Goal: Communication & Community: Participate in discussion

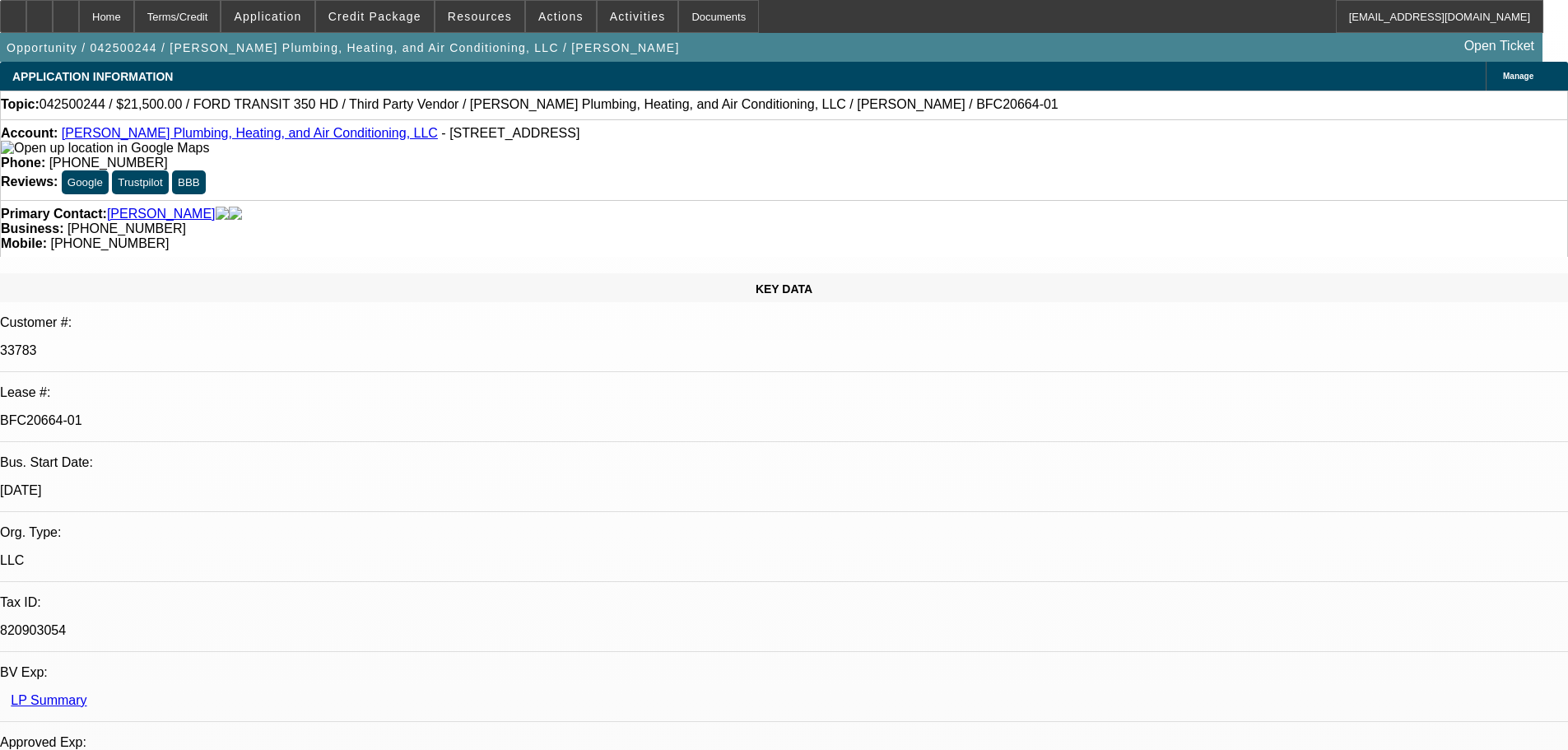
select select "0"
select select "2"
select select "0"
select select "6"
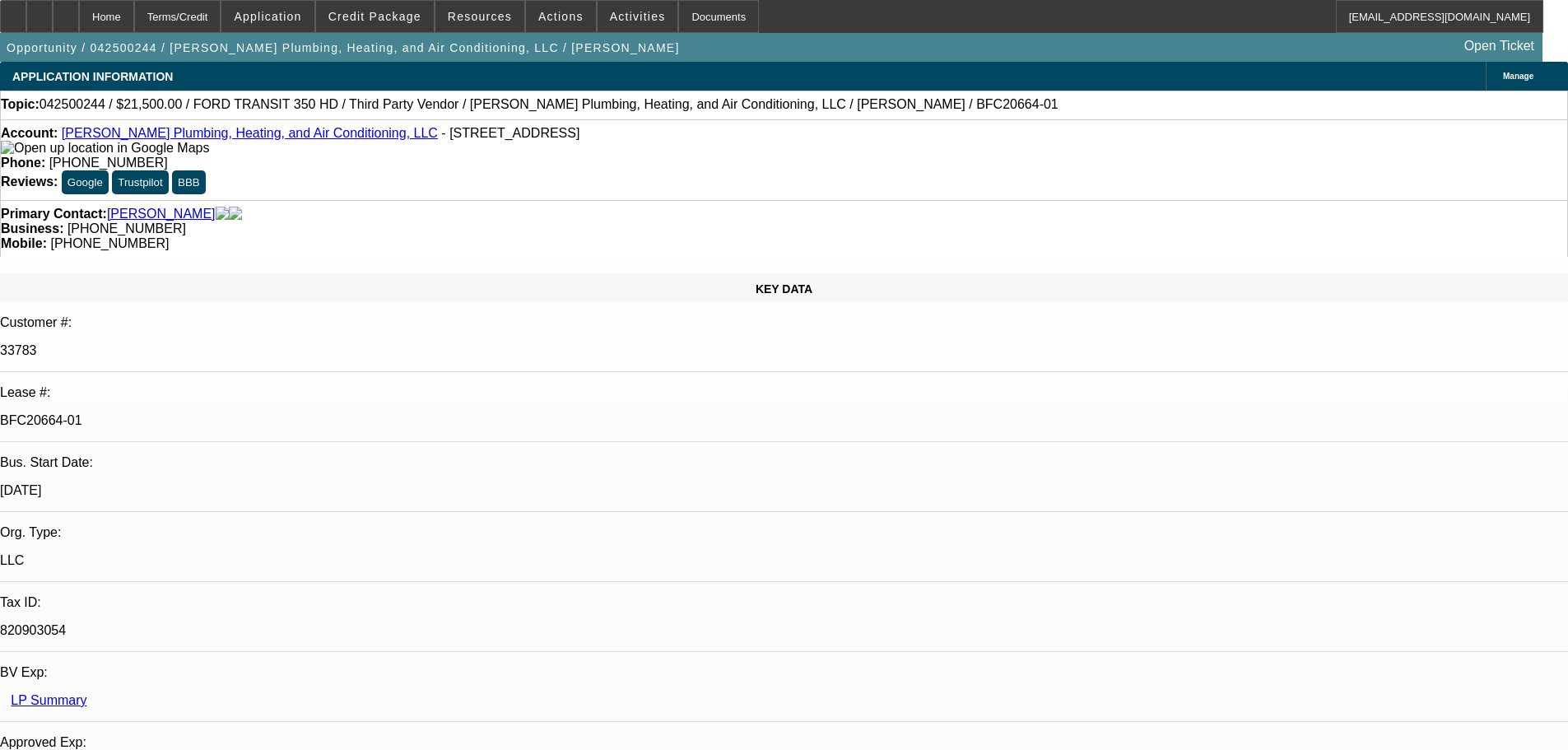
select select "0"
select select "3"
select select "0"
select select "6"
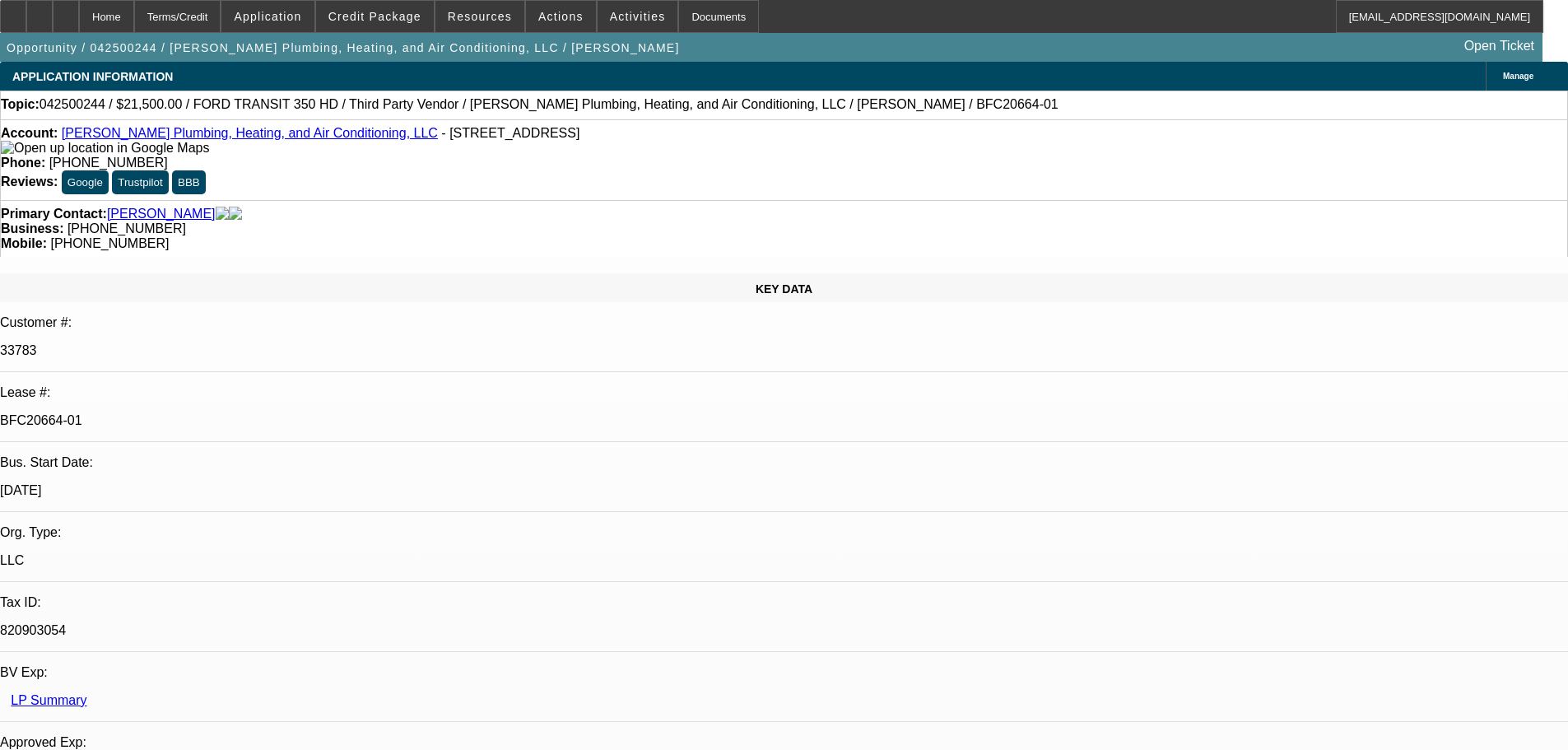
select select "0"
select select "3"
select select "0"
select select "6"
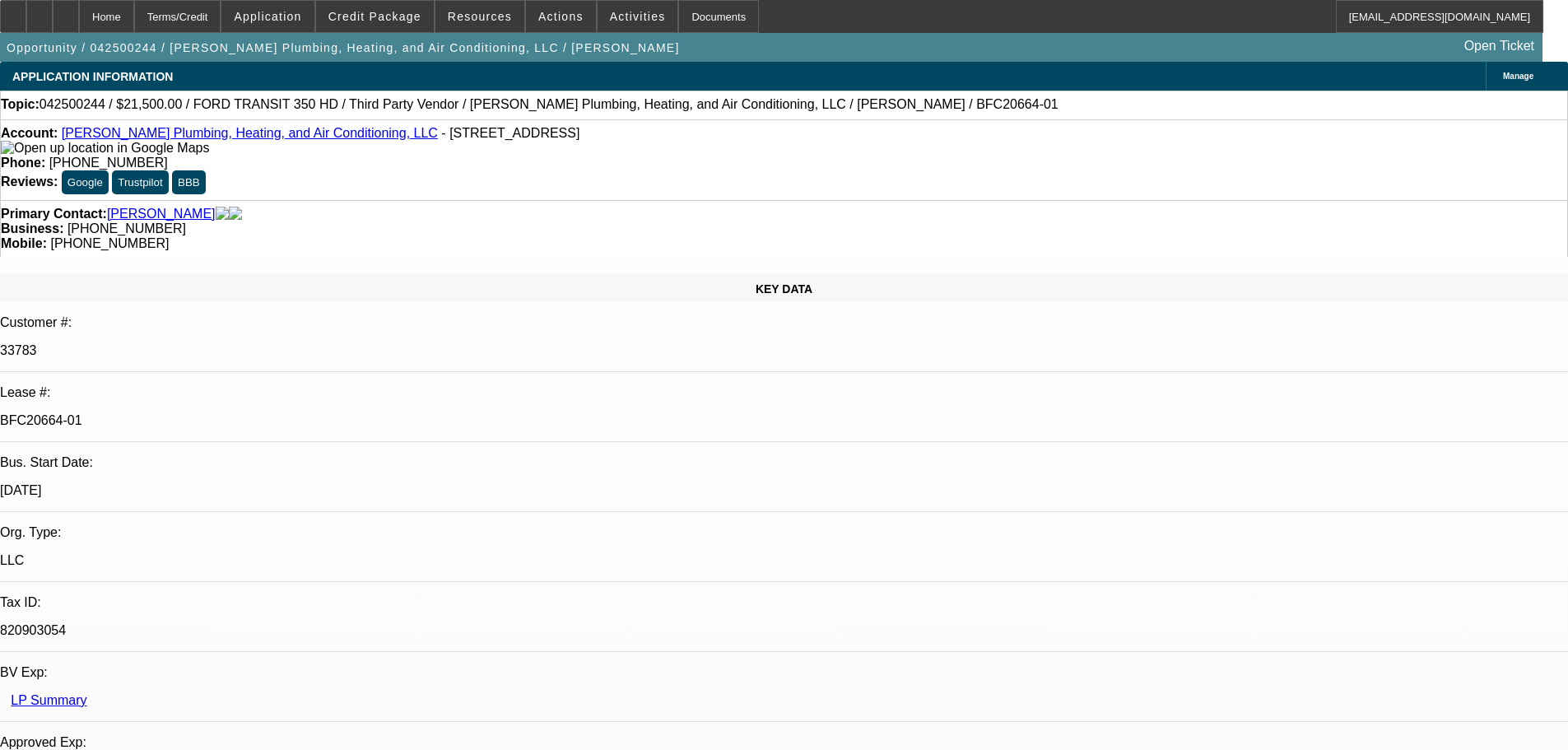
select select "0"
select select "3"
select select "0"
select select "6"
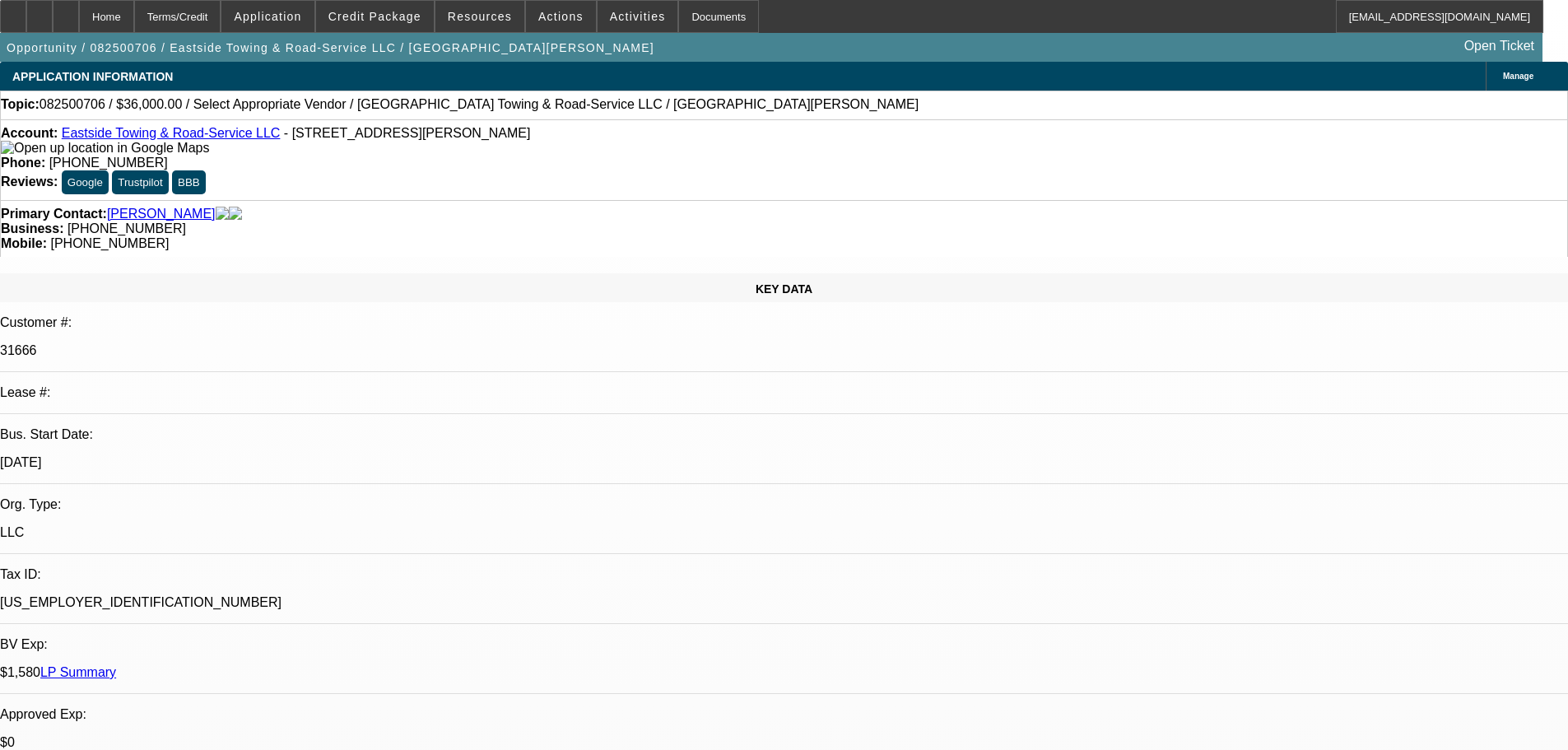
select select "0"
select select "2"
select select "0.1"
select select "4"
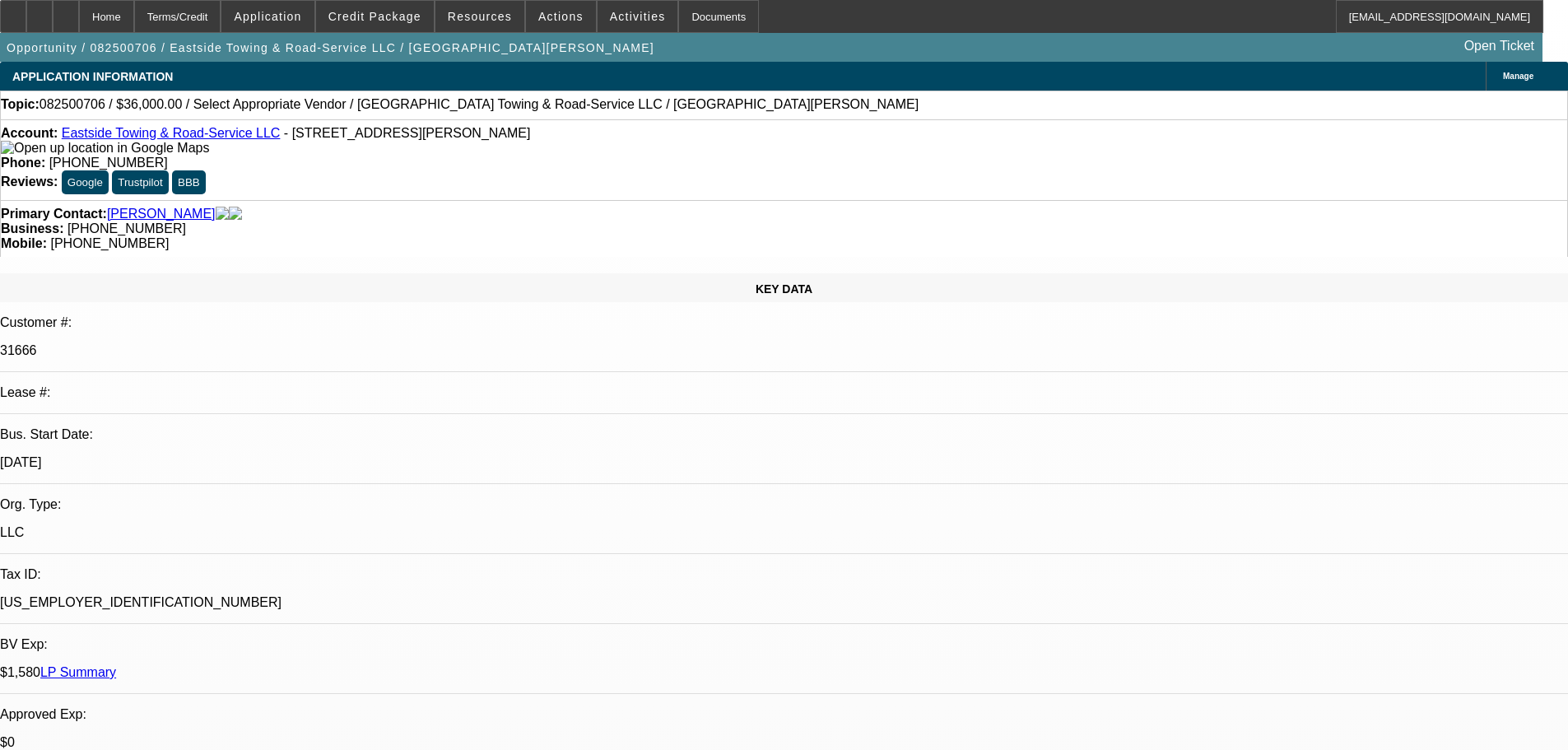
scroll to position [165, 0]
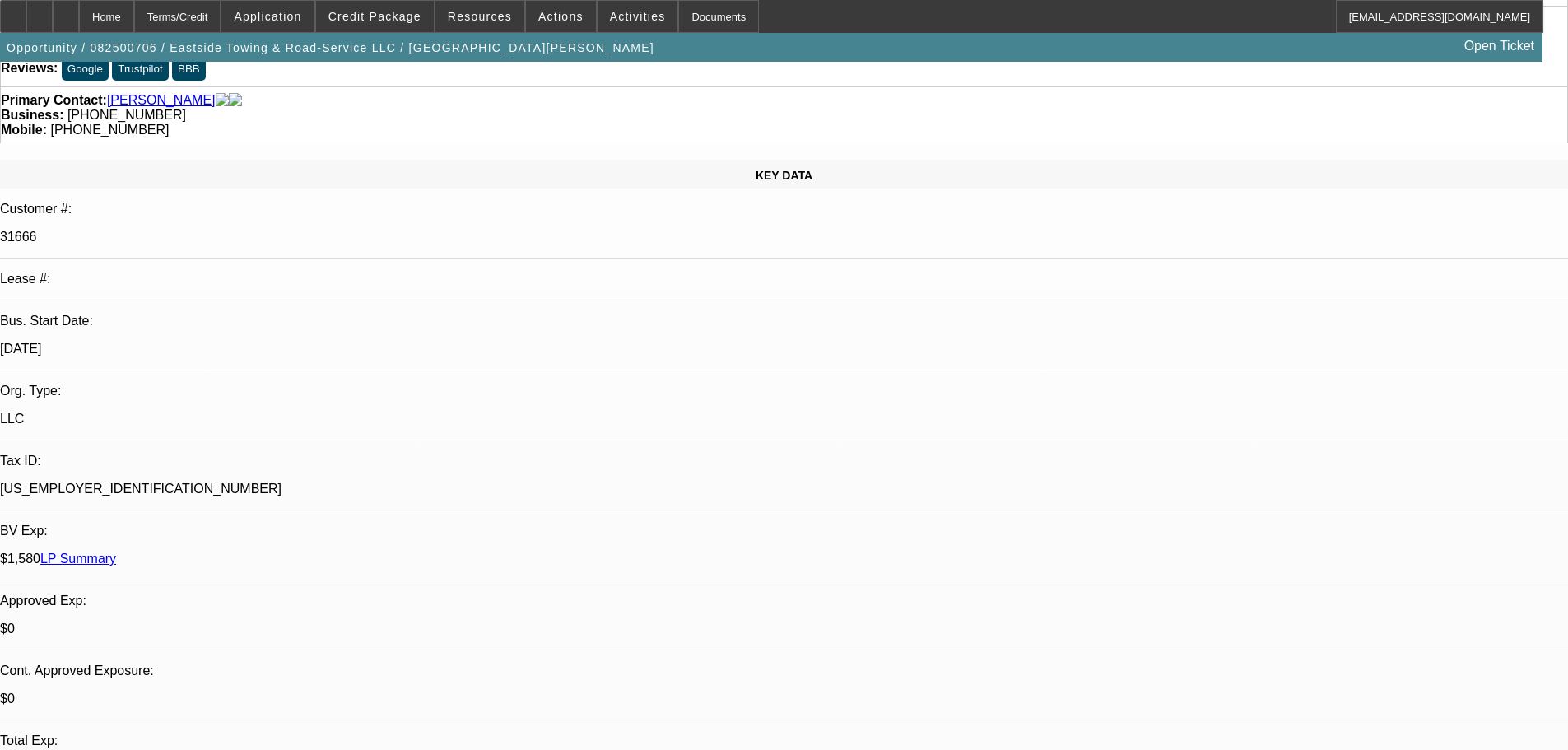
scroll to position [0, 0]
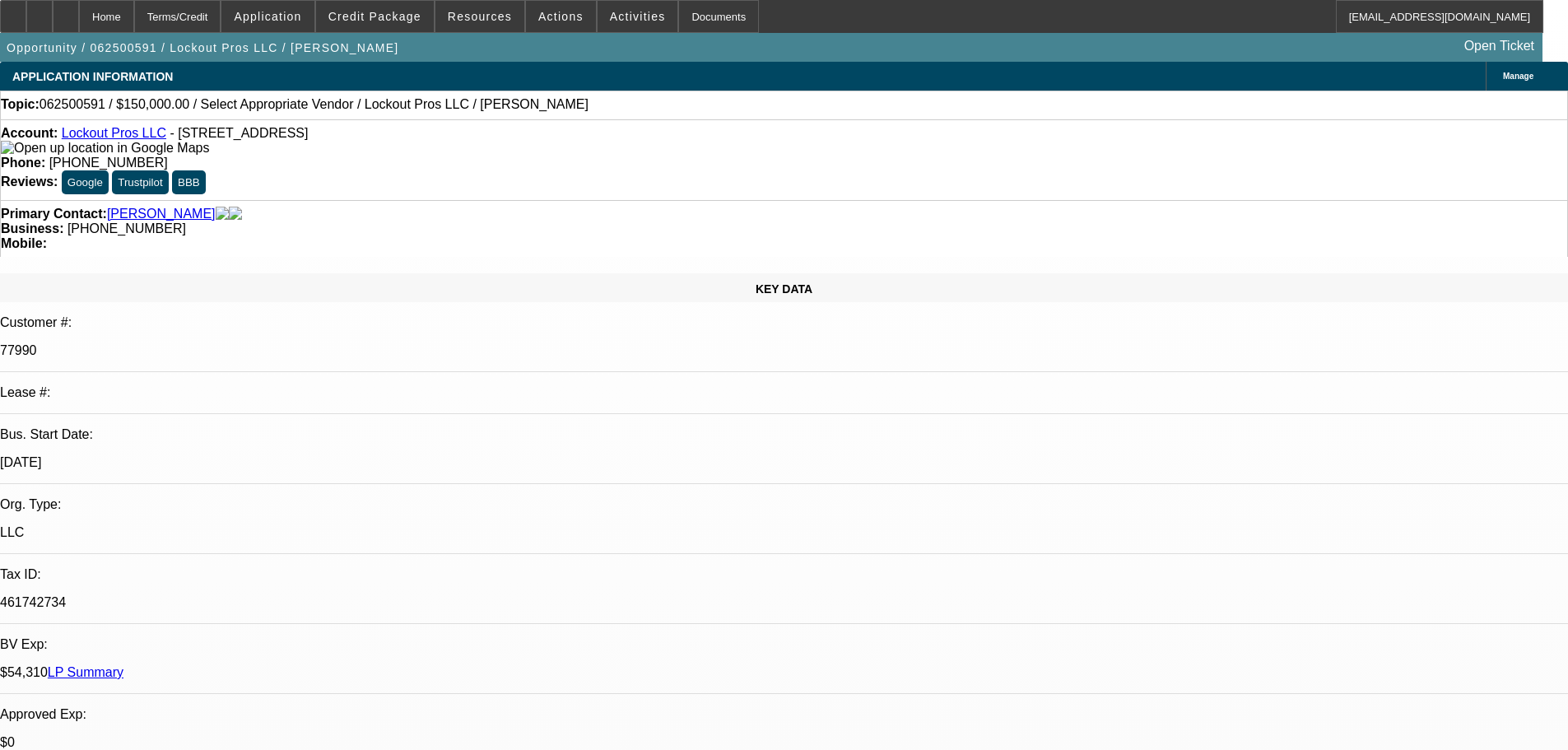
select select "0"
select select "2"
select select "0.1"
select select "4"
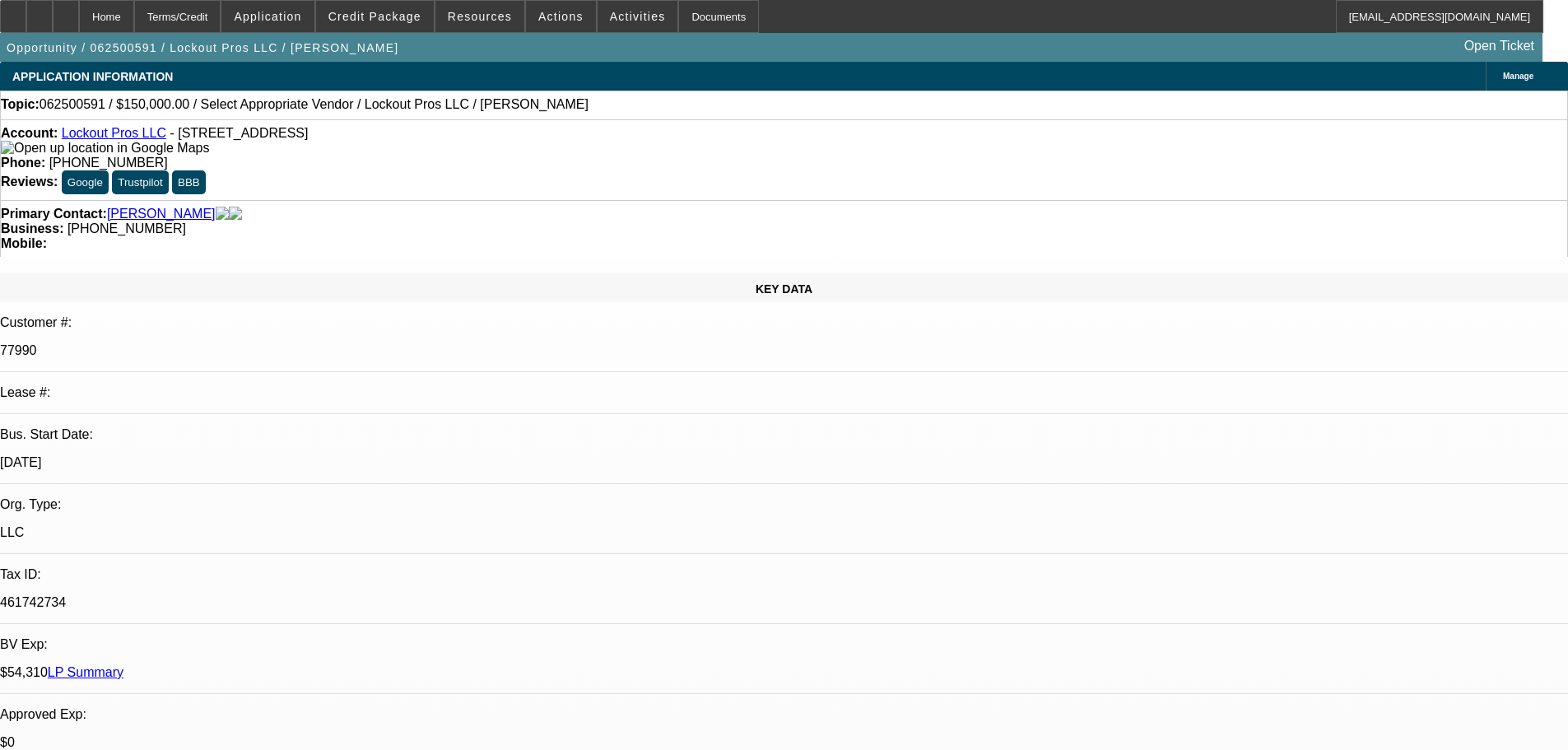
drag, startPoint x: 126, startPoint y: 149, endPoint x: 127, endPoint y: 139, distance: 10.0
click at [126, 149] on div "Account: Lockout Pros LLC - 329 Fossholm St NE Apt L3, Silverton, OR 97381" at bounding box center [784, 140] width 1566 height 29
click at [127, 139] on link "Lockout Pros LLC" at bounding box center [114, 132] width 105 height 14
drag, startPoint x: 1269, startPoint y: 274, endPoint x: 1206, endPoint y: 314, distance: 74.6
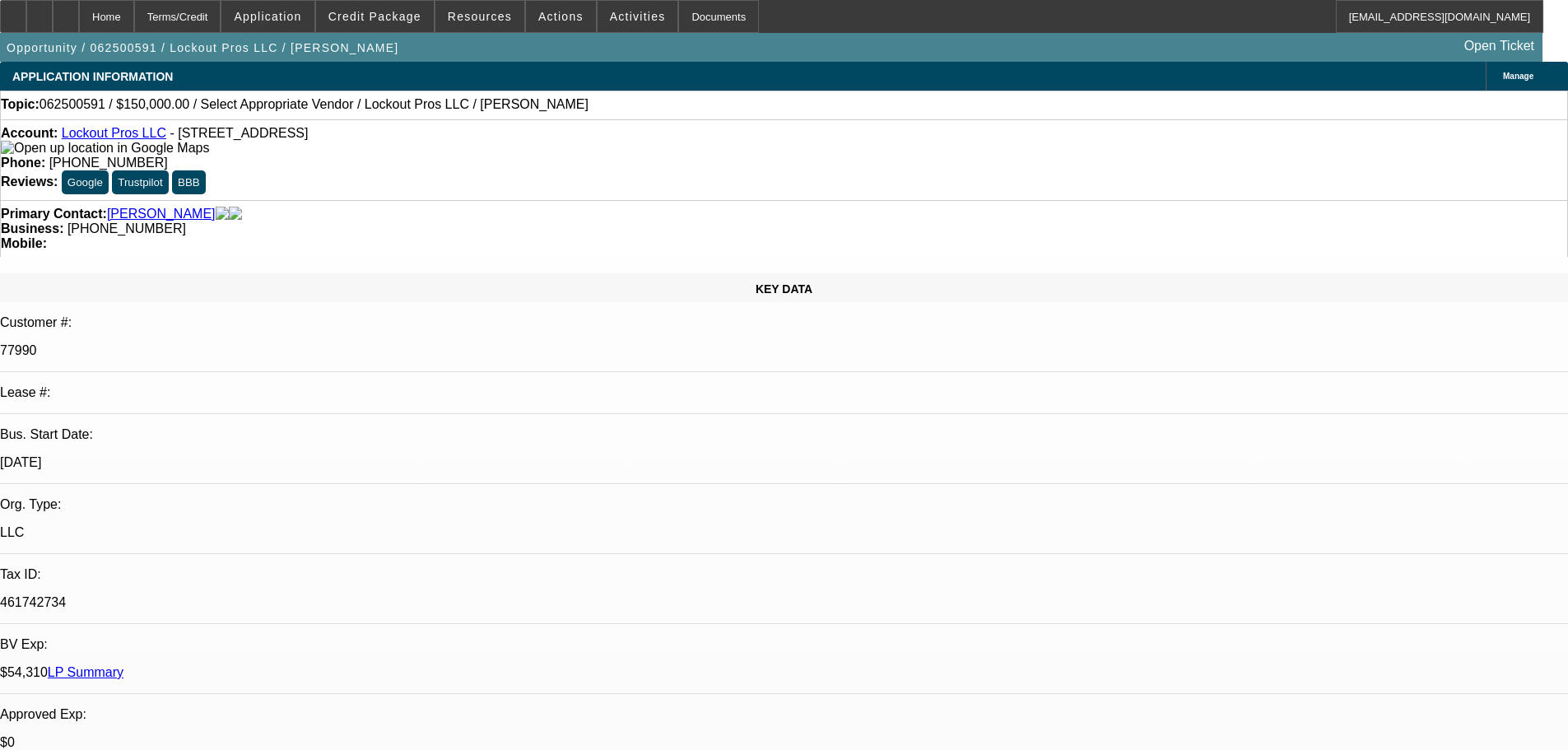
radio input "true"
type textarea "8/27- found different truck, Trying to negotiate price down to $150-160 and wan…"
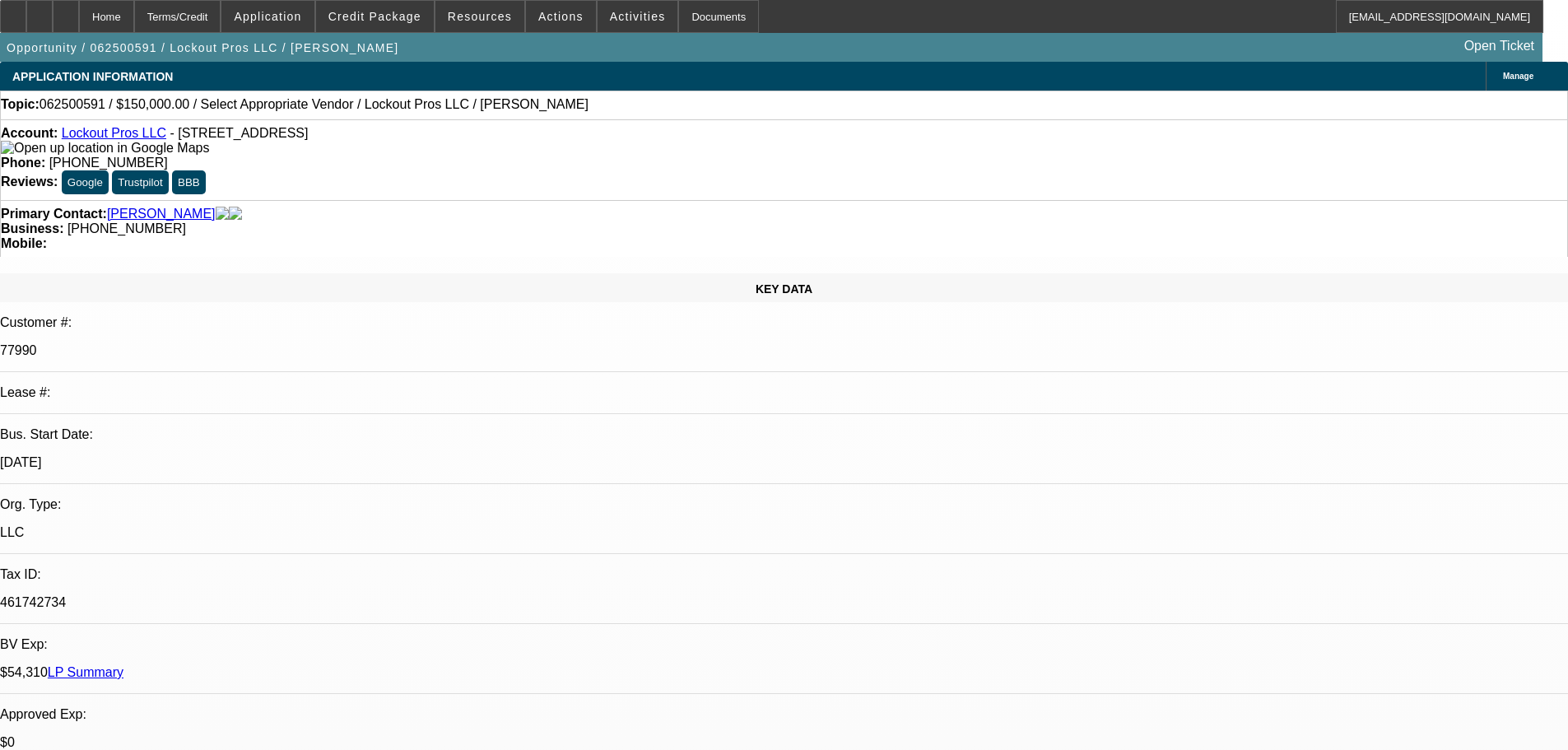
radio input "true"
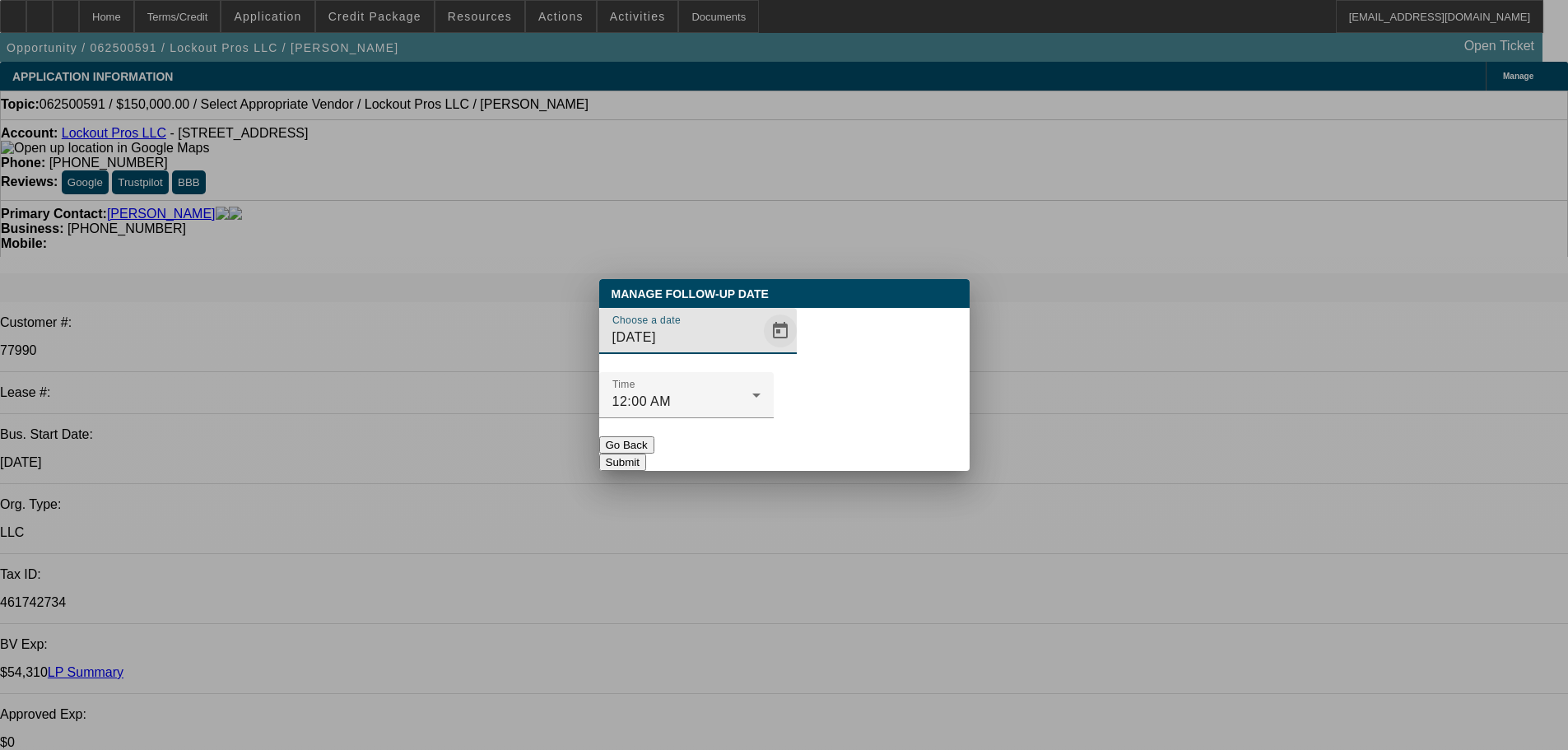
click at [769, 350] on span "Open calendar" at bounding box center [779, 330] width 39 height 39
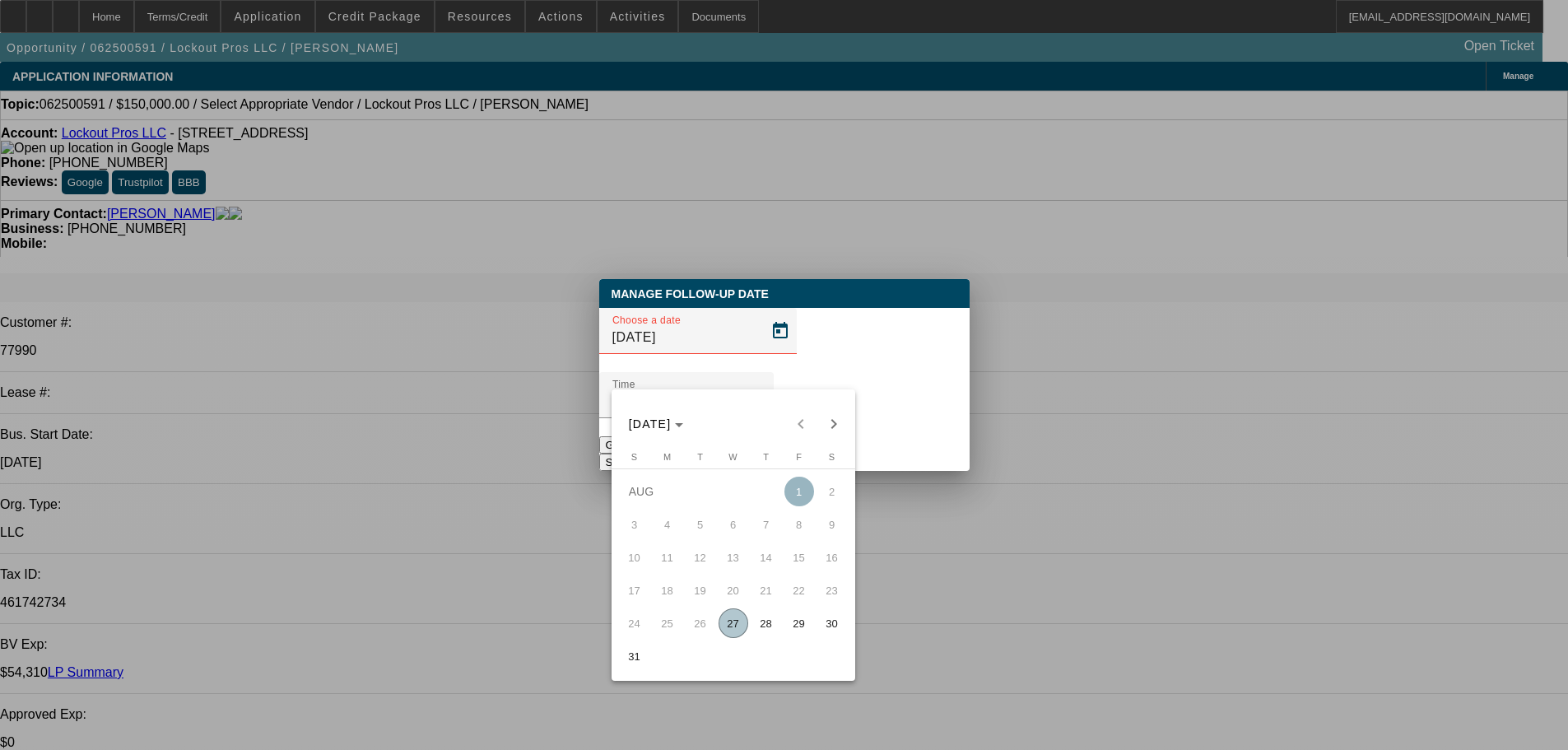
click at [802, 634] on span "29" at bounding box center [799, 623] width 29 height 29
type input "8/29/2025"
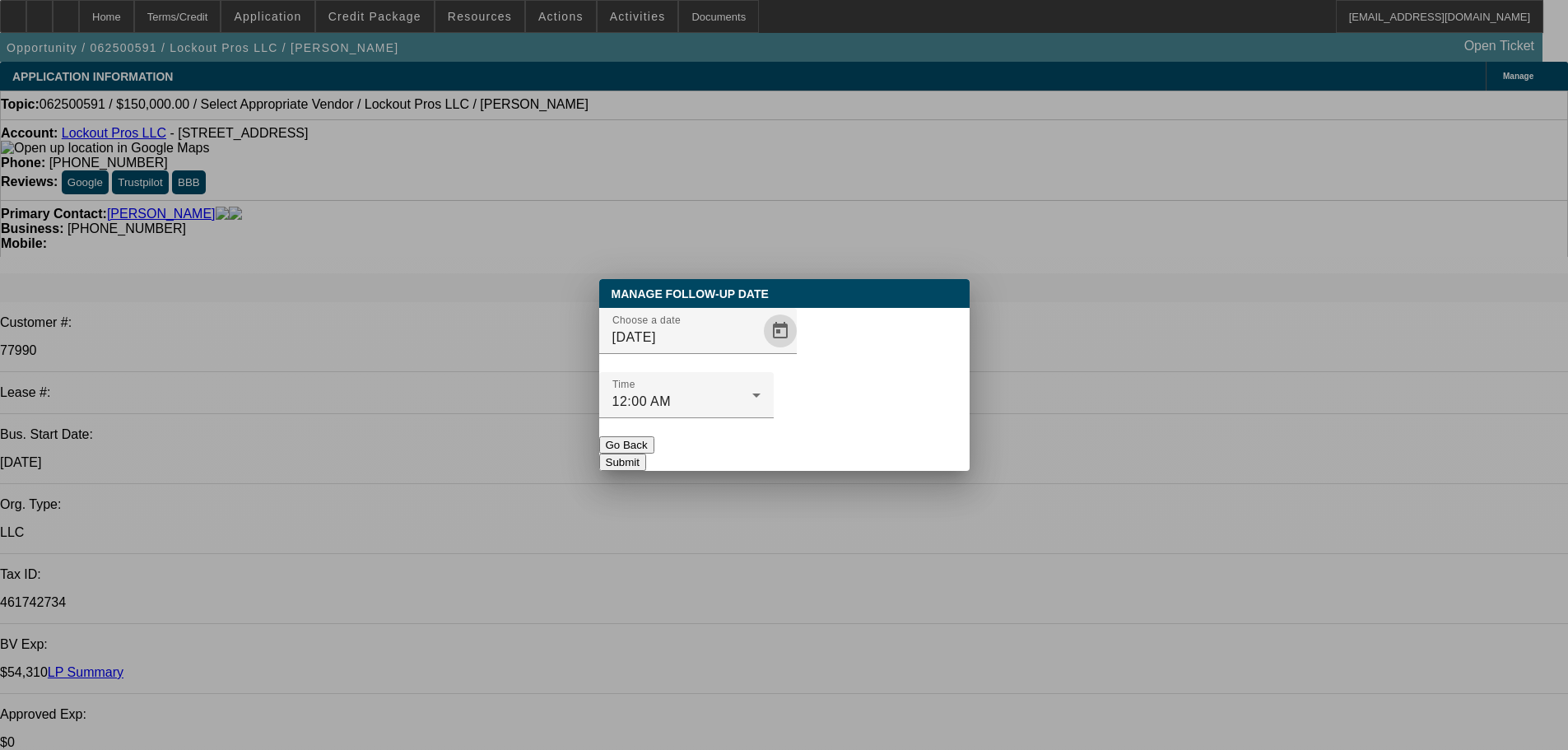
click at [646, 454] on button "Submit" at bounding box center [622, 462] width 47 height 17
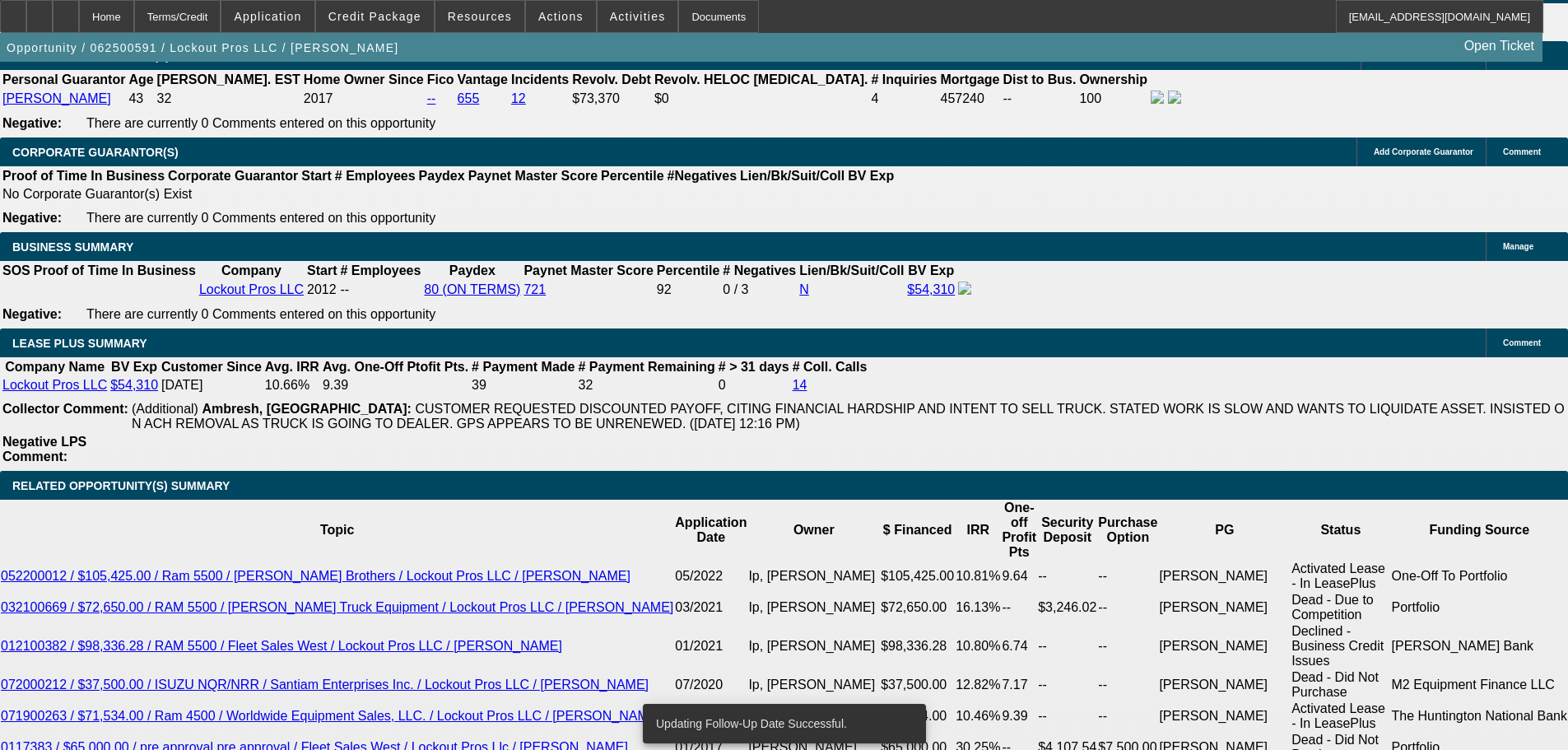
scroll to position [2716, 0]
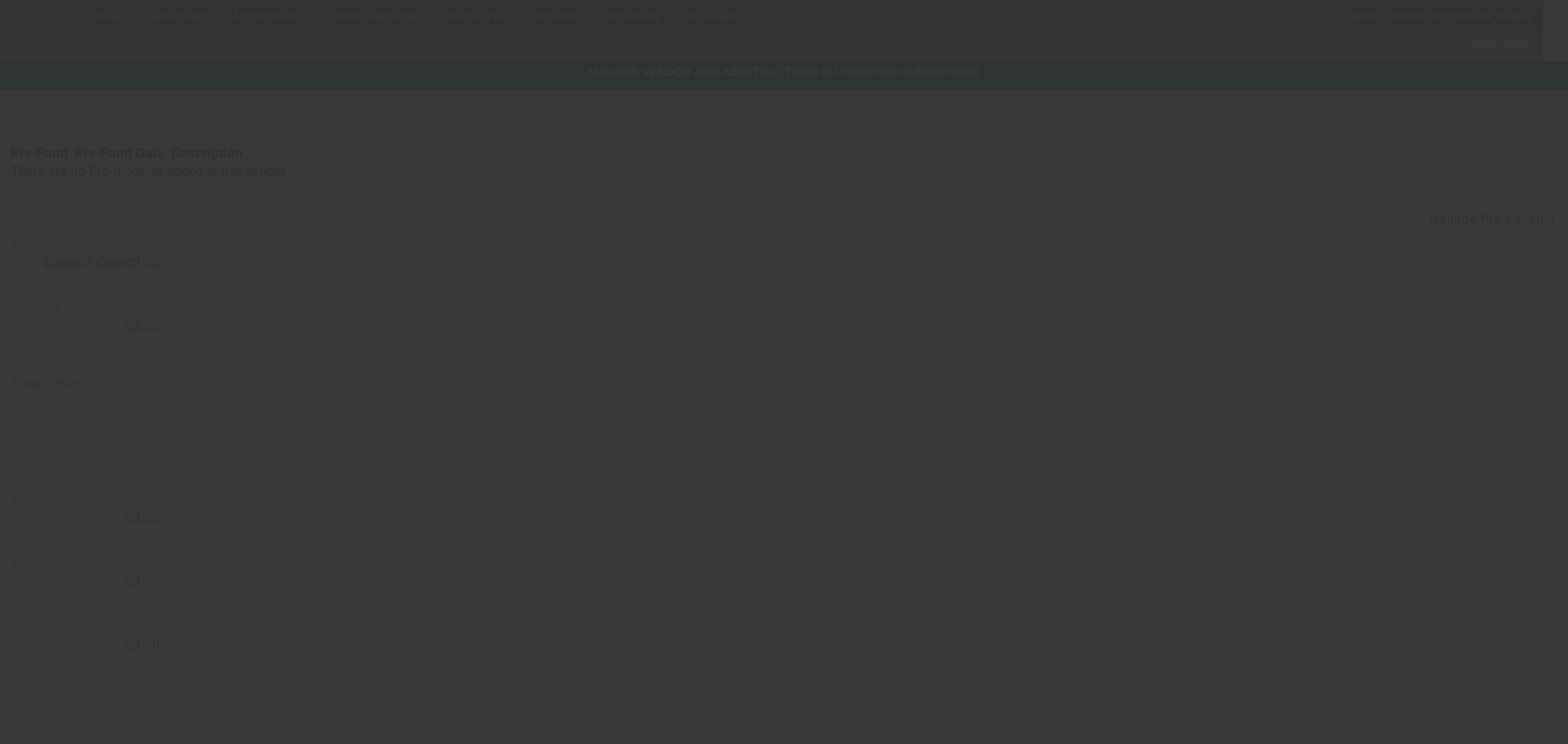
type input "$150,000.00"
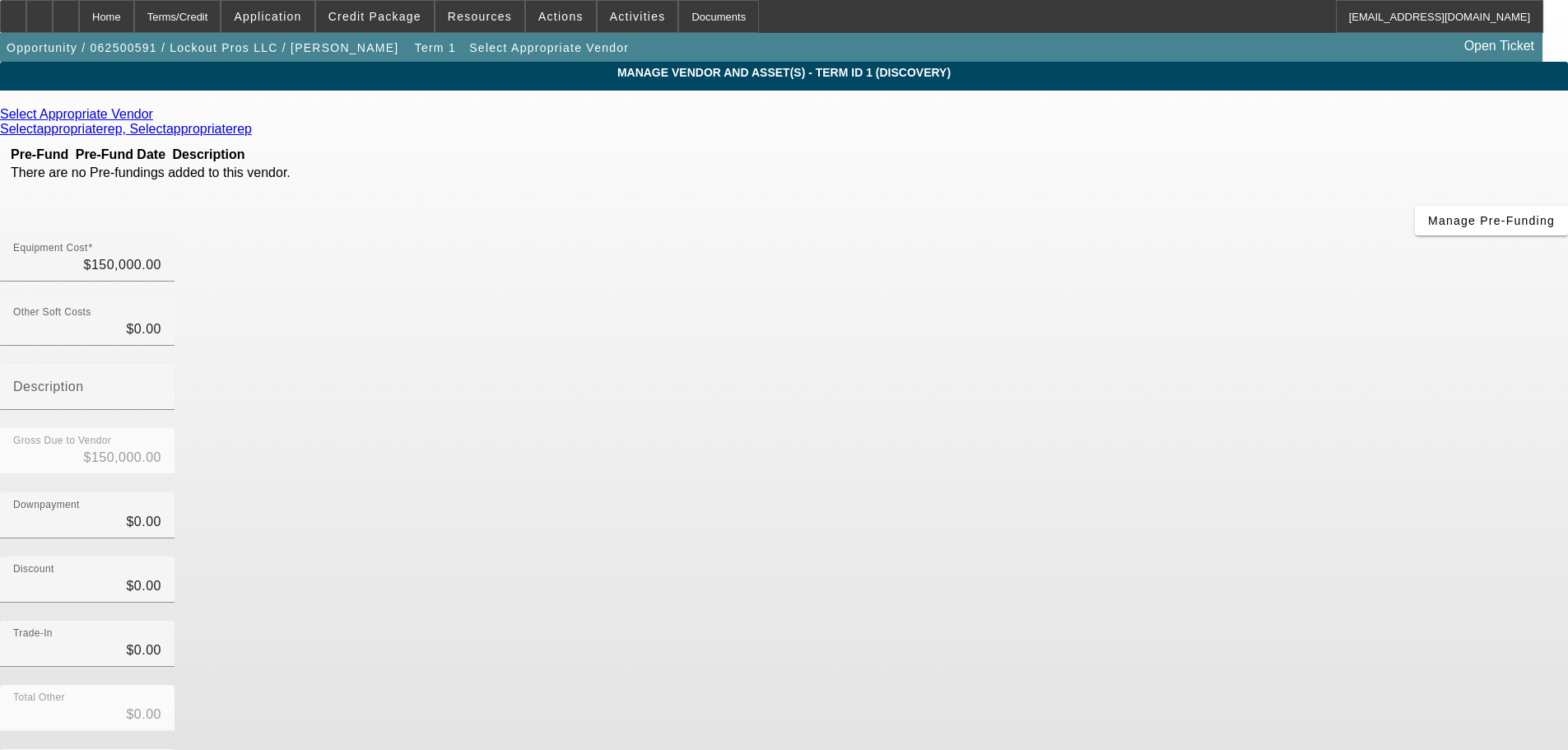
click at [157, 119] on icon at bounding box center [157, 114] width 0 height 14
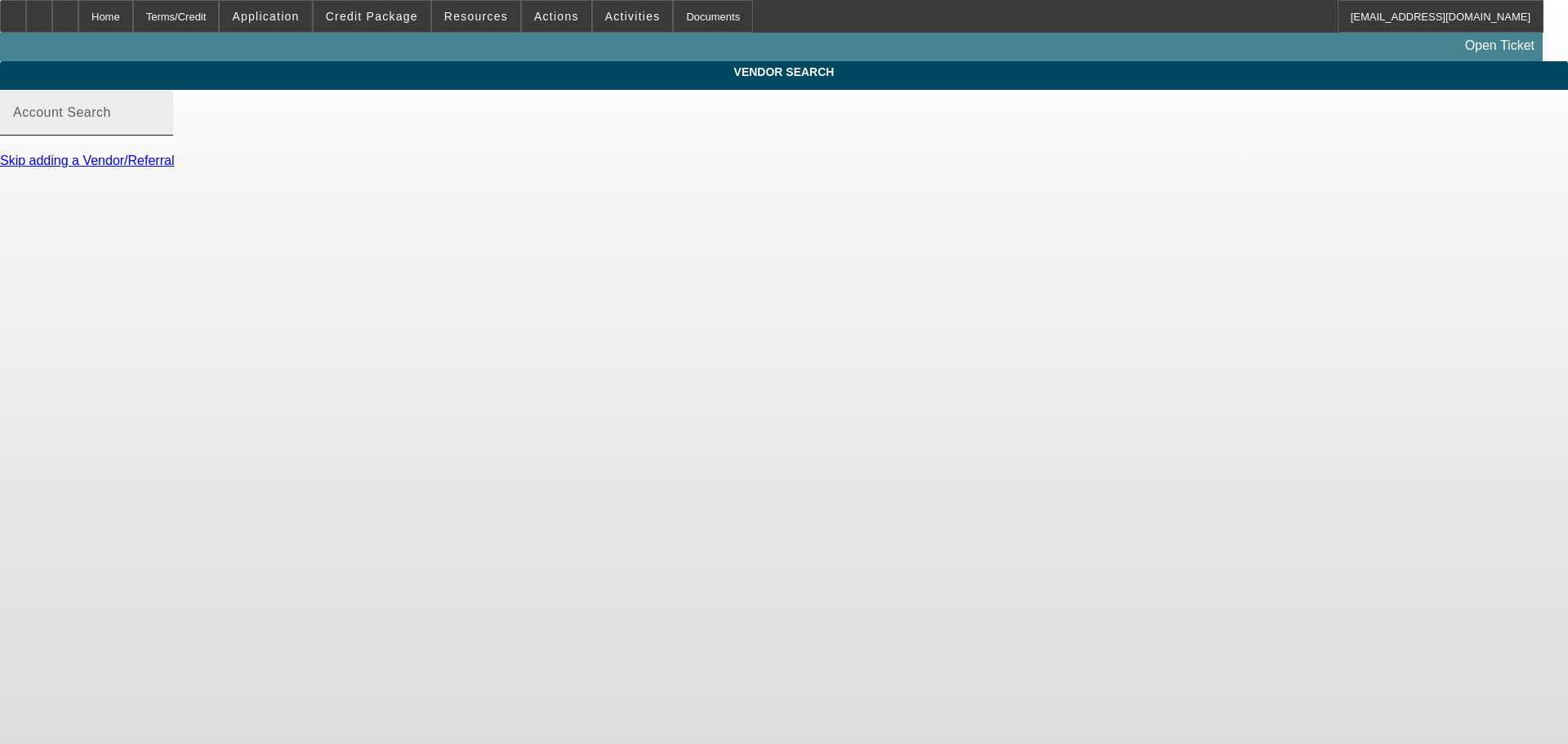
click at [160, 129] on input "Account Search" at bounding box center [86, 119] width 147 height 20
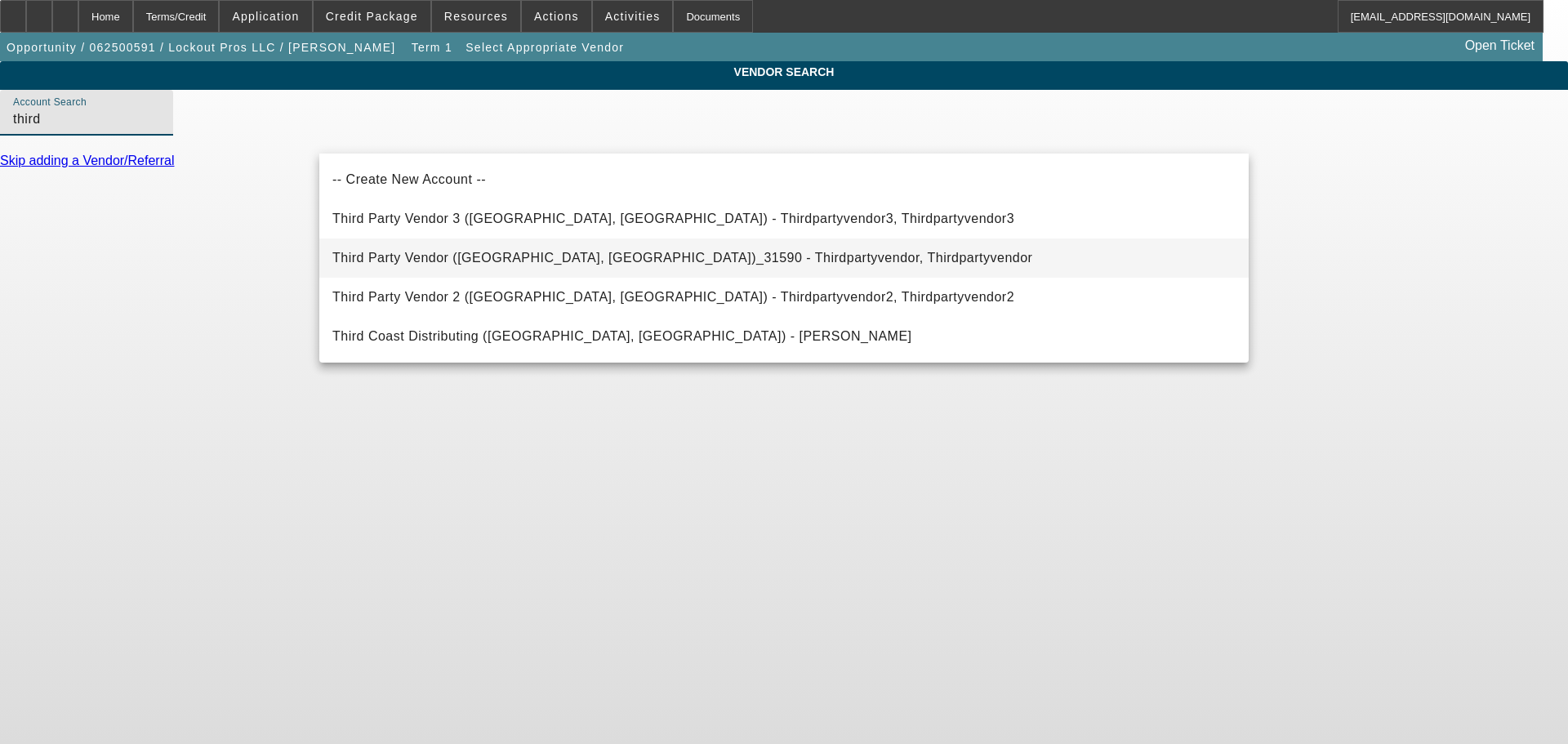
click at [539, 238] on mat-option "Third Party Vendor (Northbrook, IL)_31590 - Thirdpartyvendor, Thirdpartyvendor" at bounding box center [784, 257] width 929 height 39
type input "Third Party Vendor (Northbrook, IL)_31590 - Thirdpartyvendor, Thirdpartyvendor"
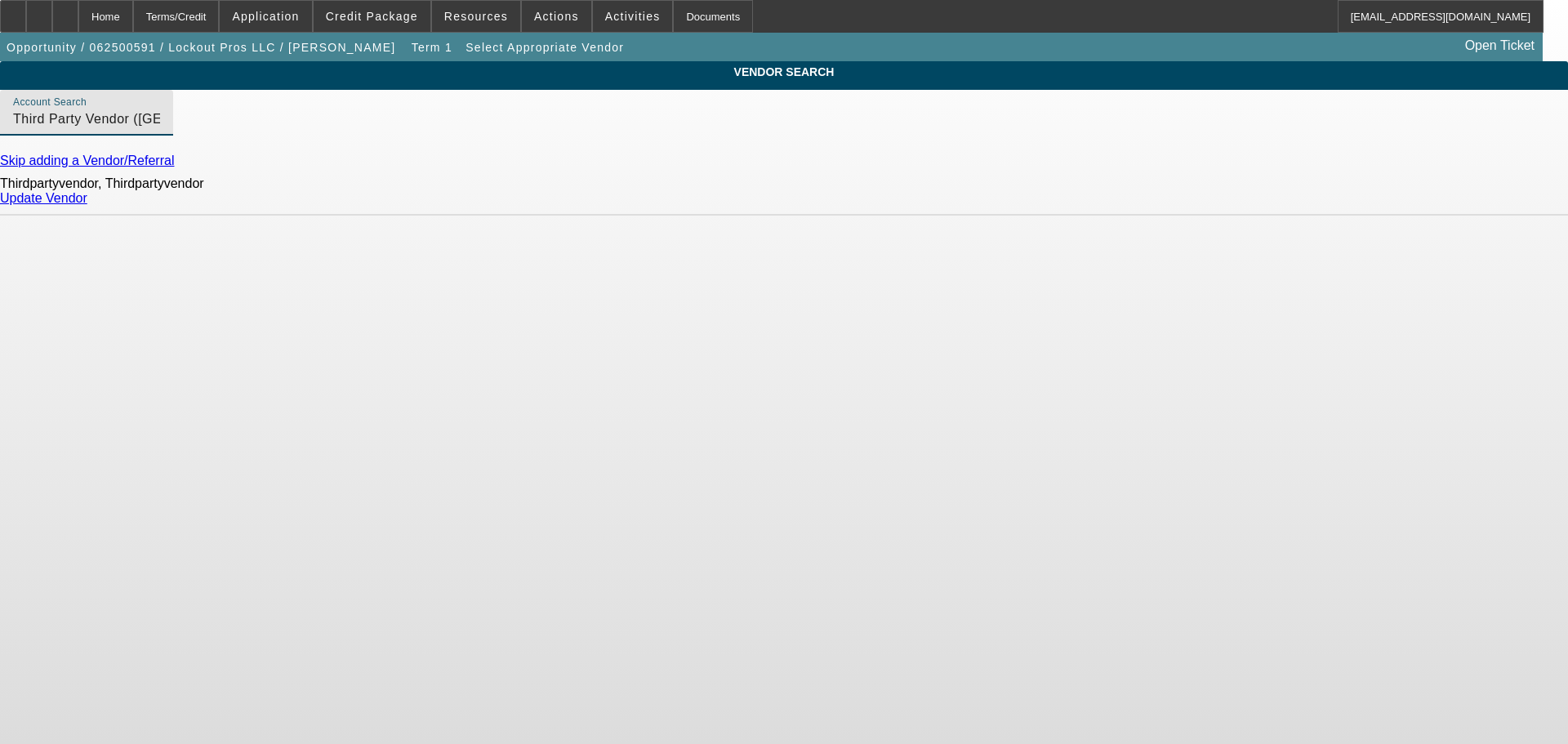
click at [87, 205] on link "Update Vendor" at bounding box center [44, 197] width 87 height 14
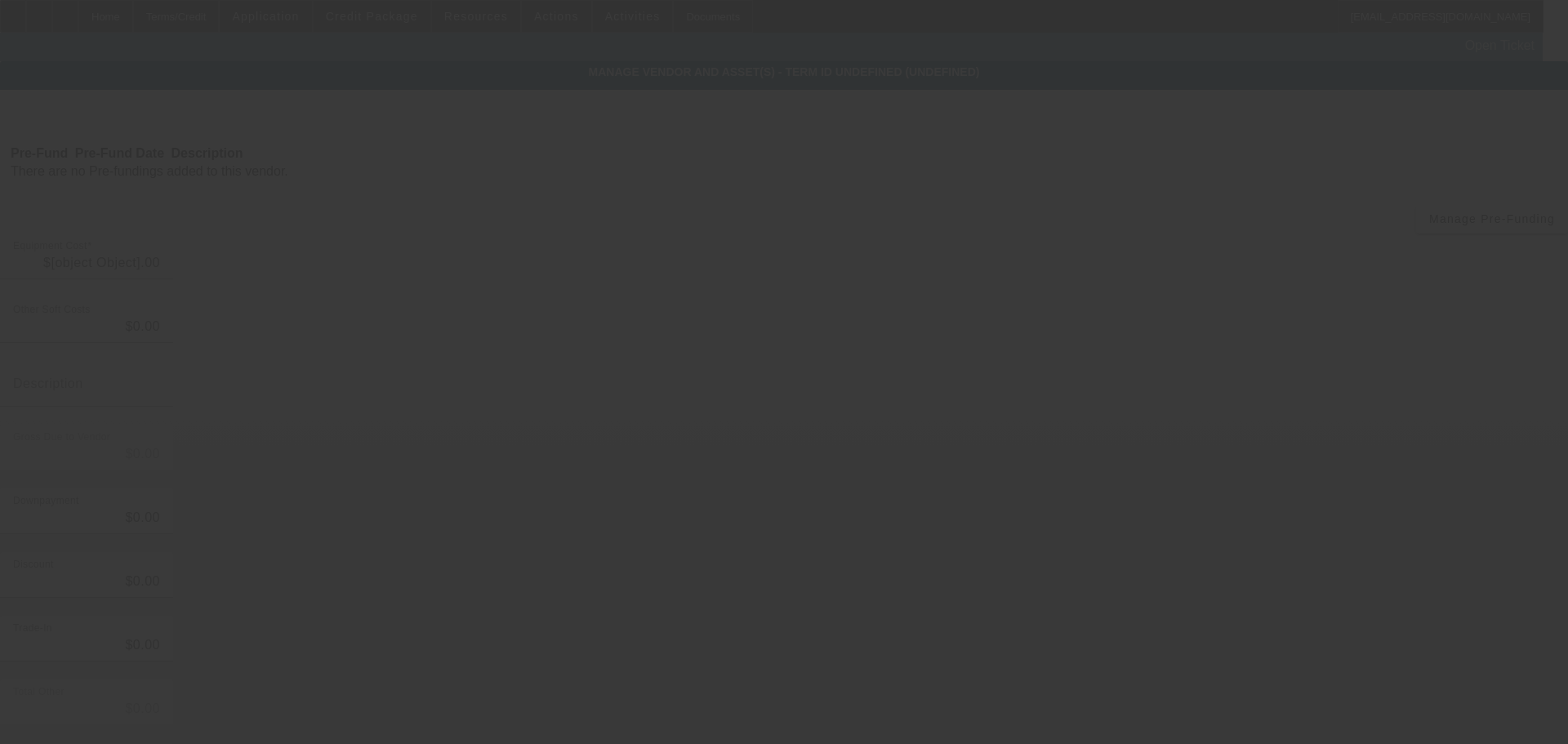
type input "$150,000.00"
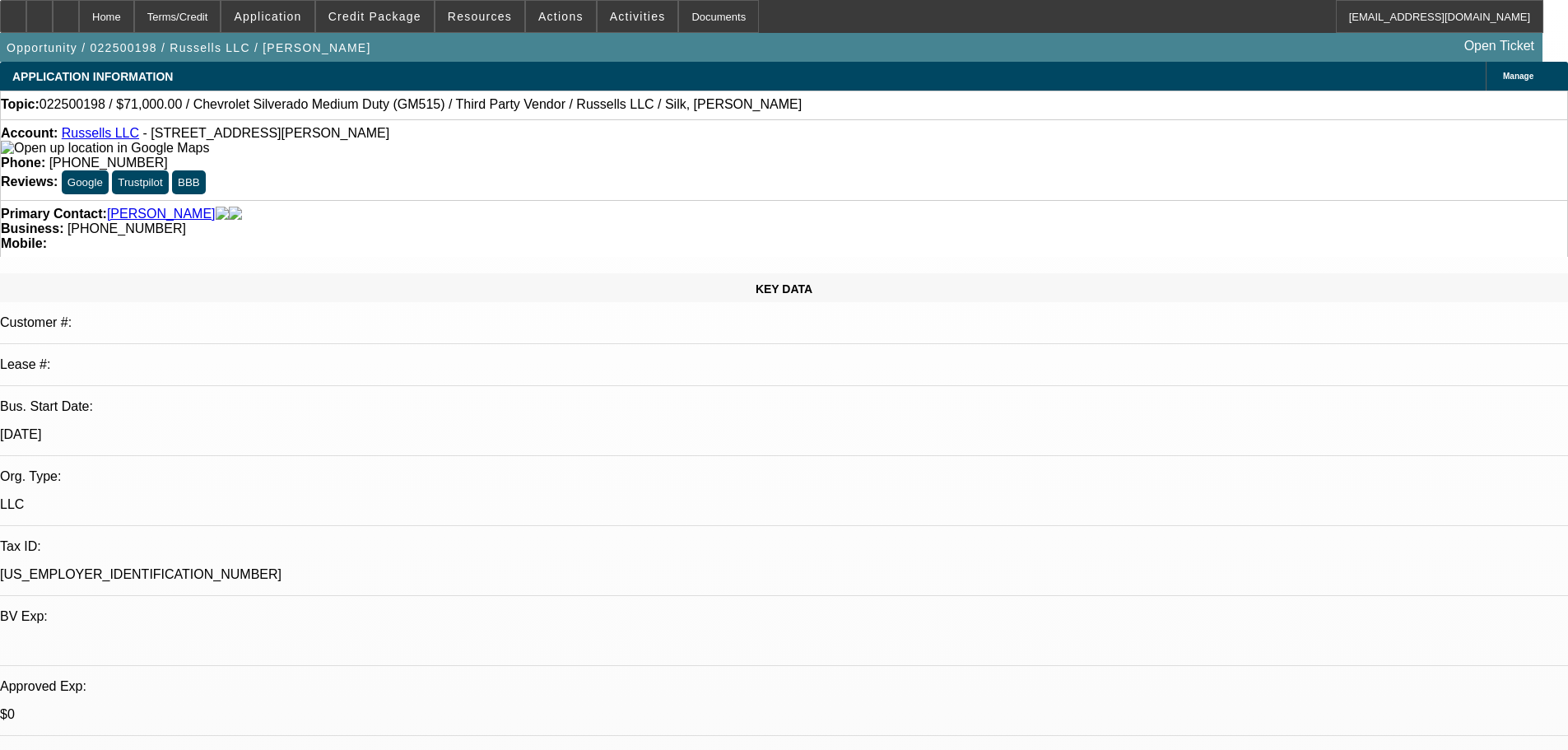
select select "0"
select select "0.1"
select select "4"
select select "0"
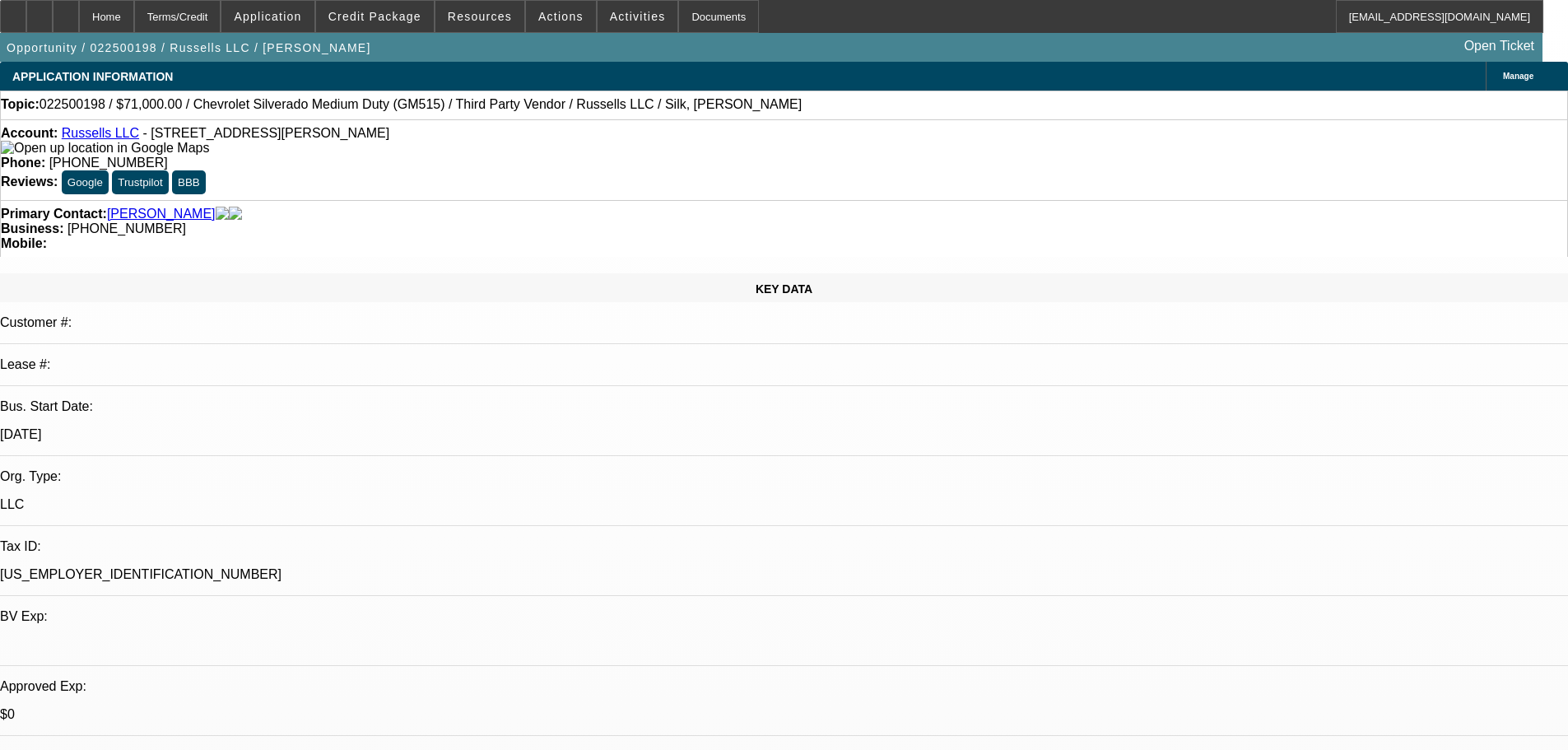
select select "0"
select select "0.1"
select select "4"
select select "0"
select select "2"
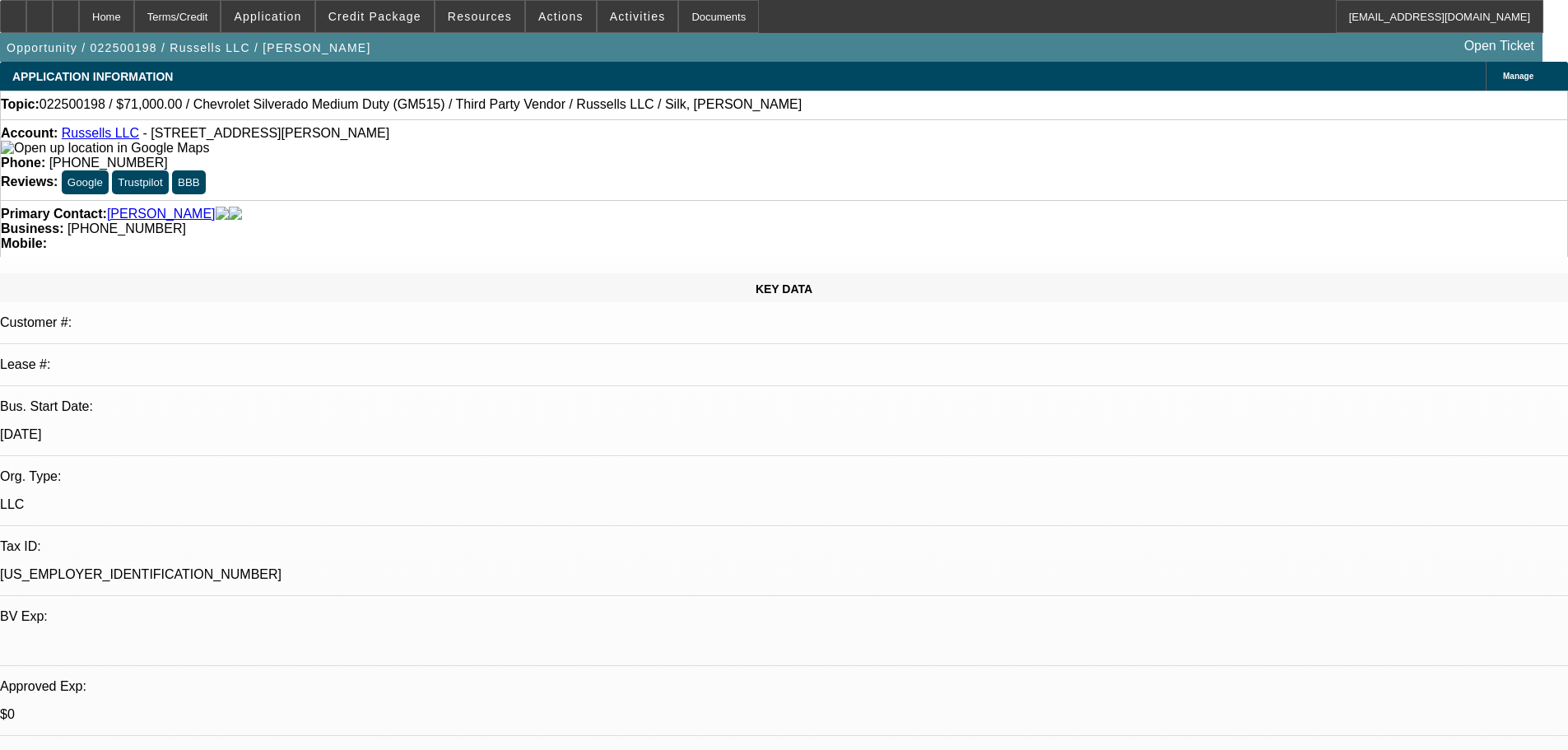
select select "2"
select select "0.1"
select select "4"
select select "0"
select select "2"
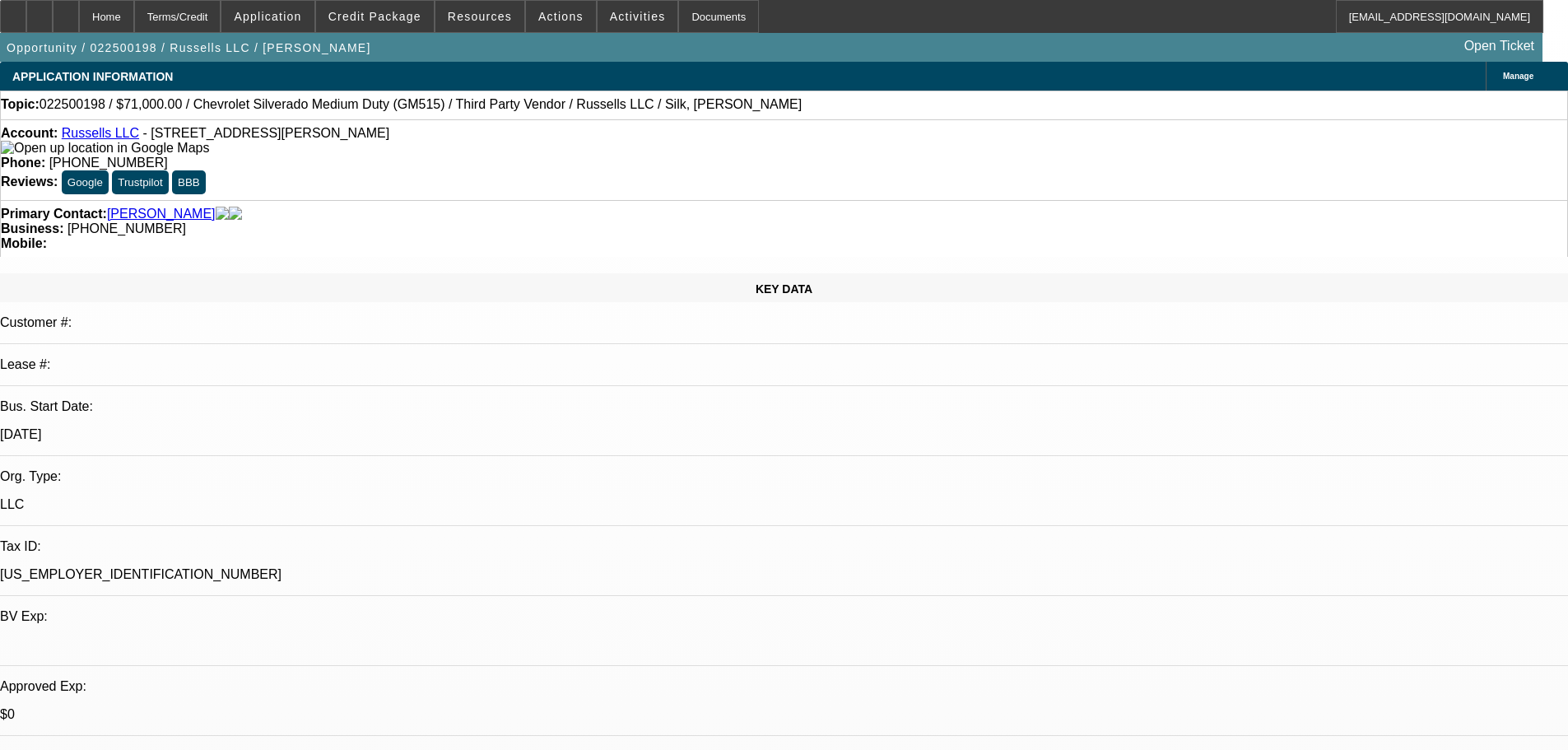
select select "2"
select select "0.1"
select select "4"
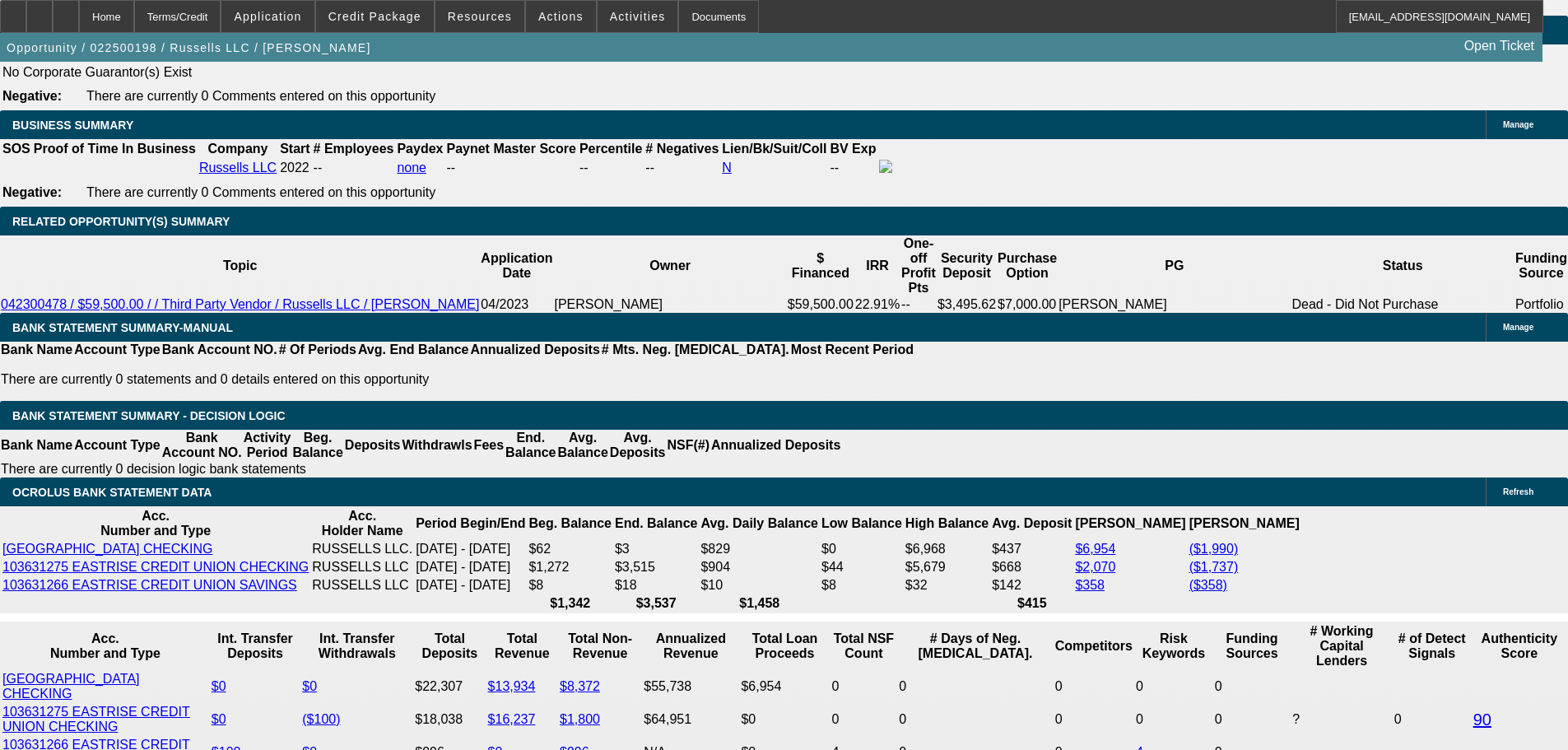
scroll to position [2633, 0]
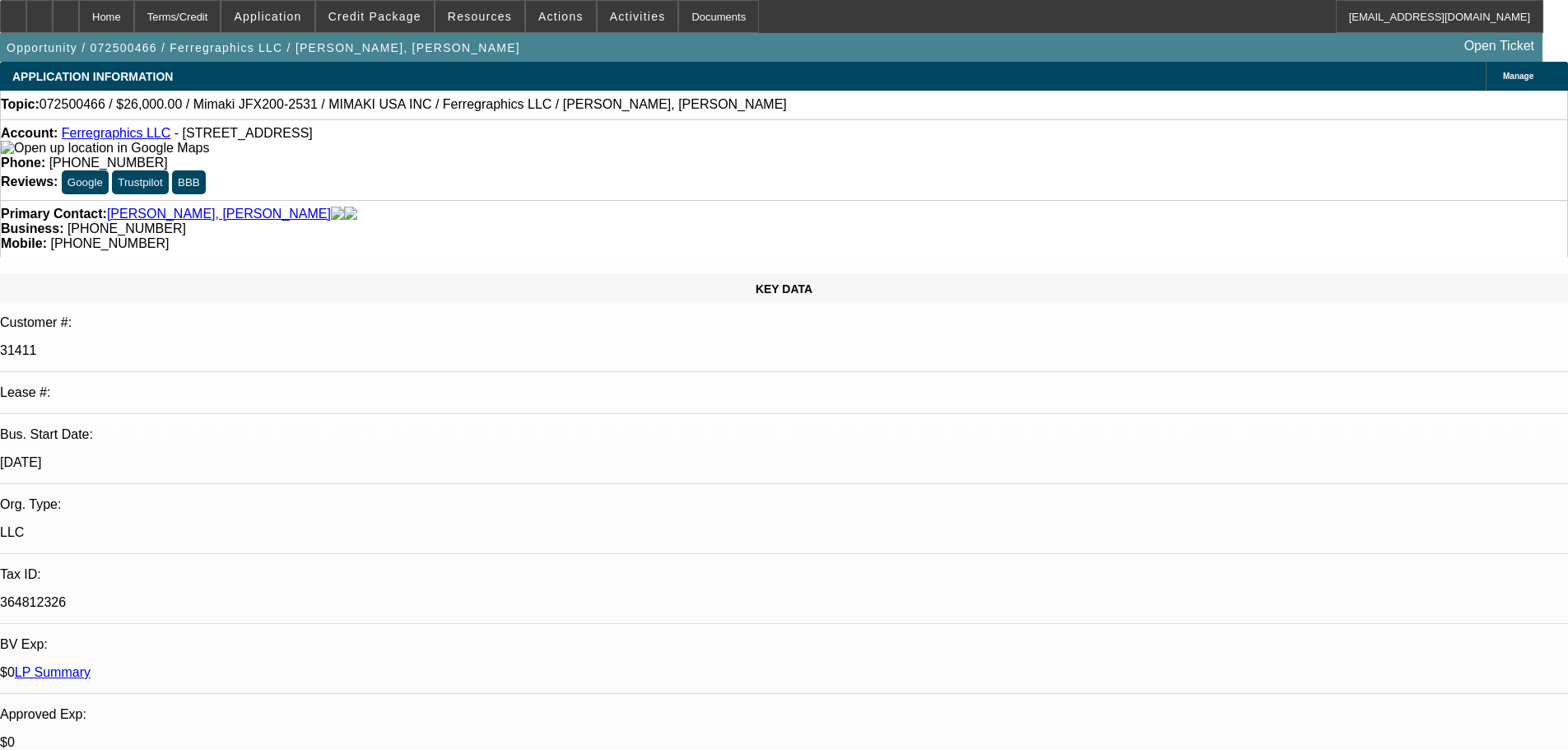
select select "0"
select select "6"
select select "0"
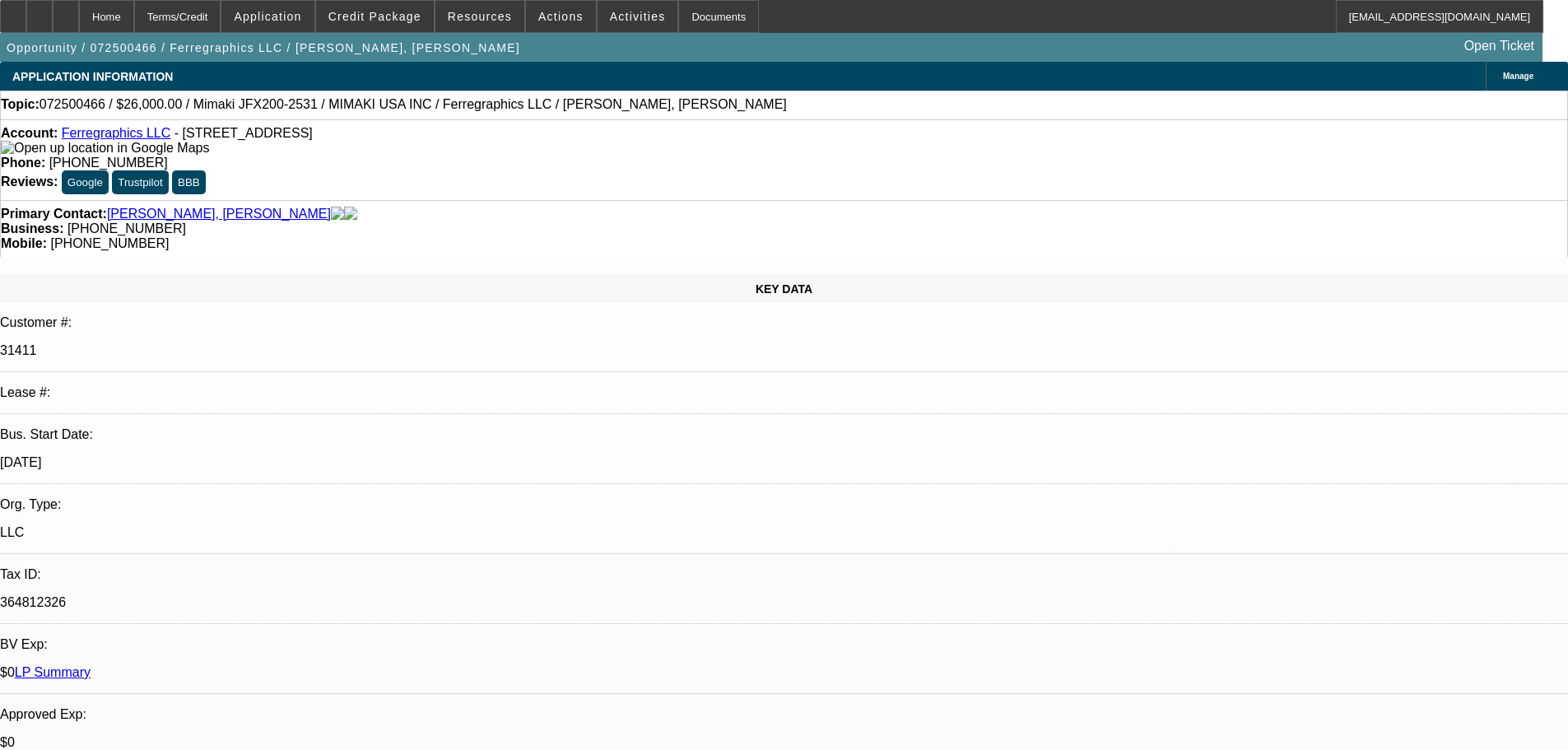
select select "0"
select select "6"
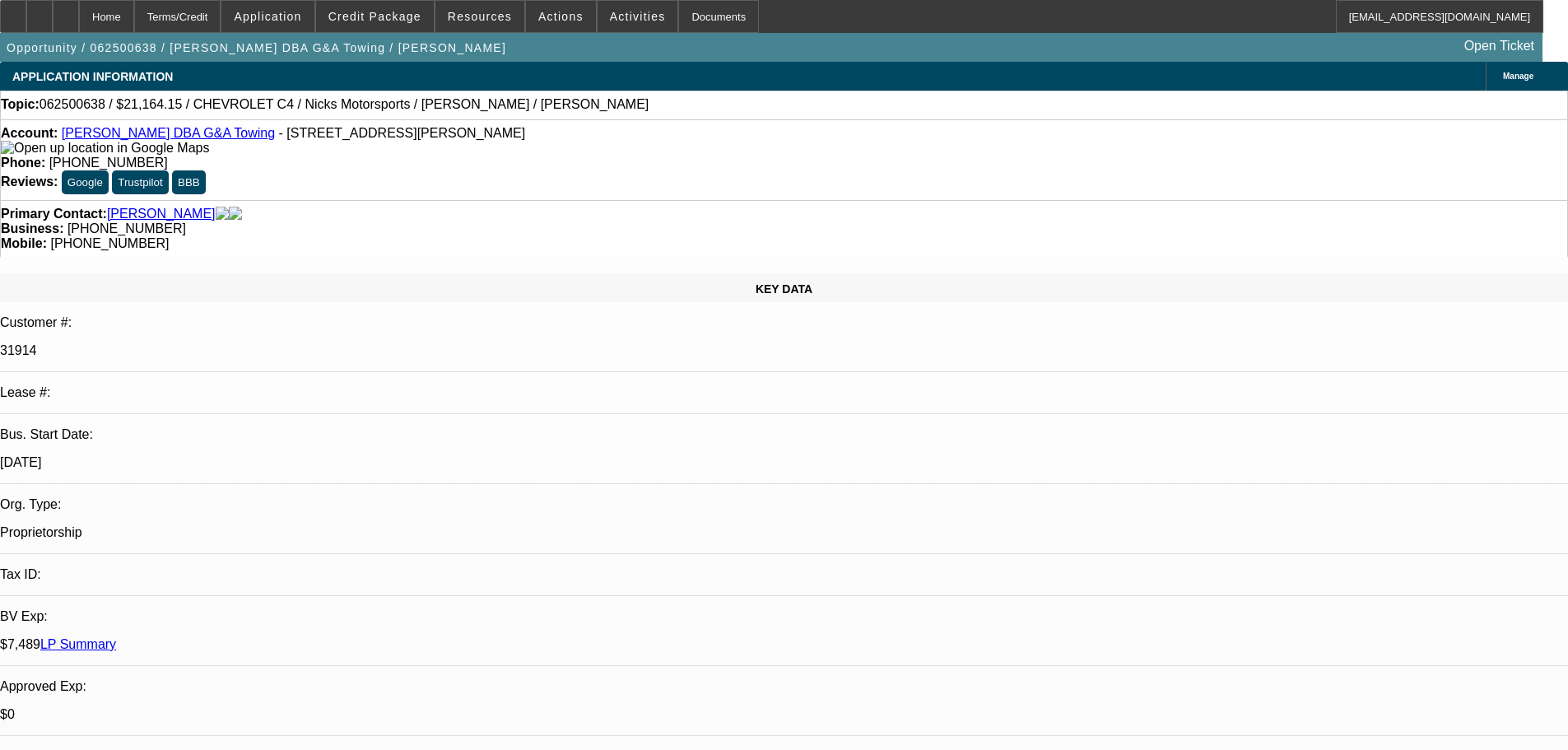
select select "0.15"
select select "2"
select select "0.1"
select select "4"
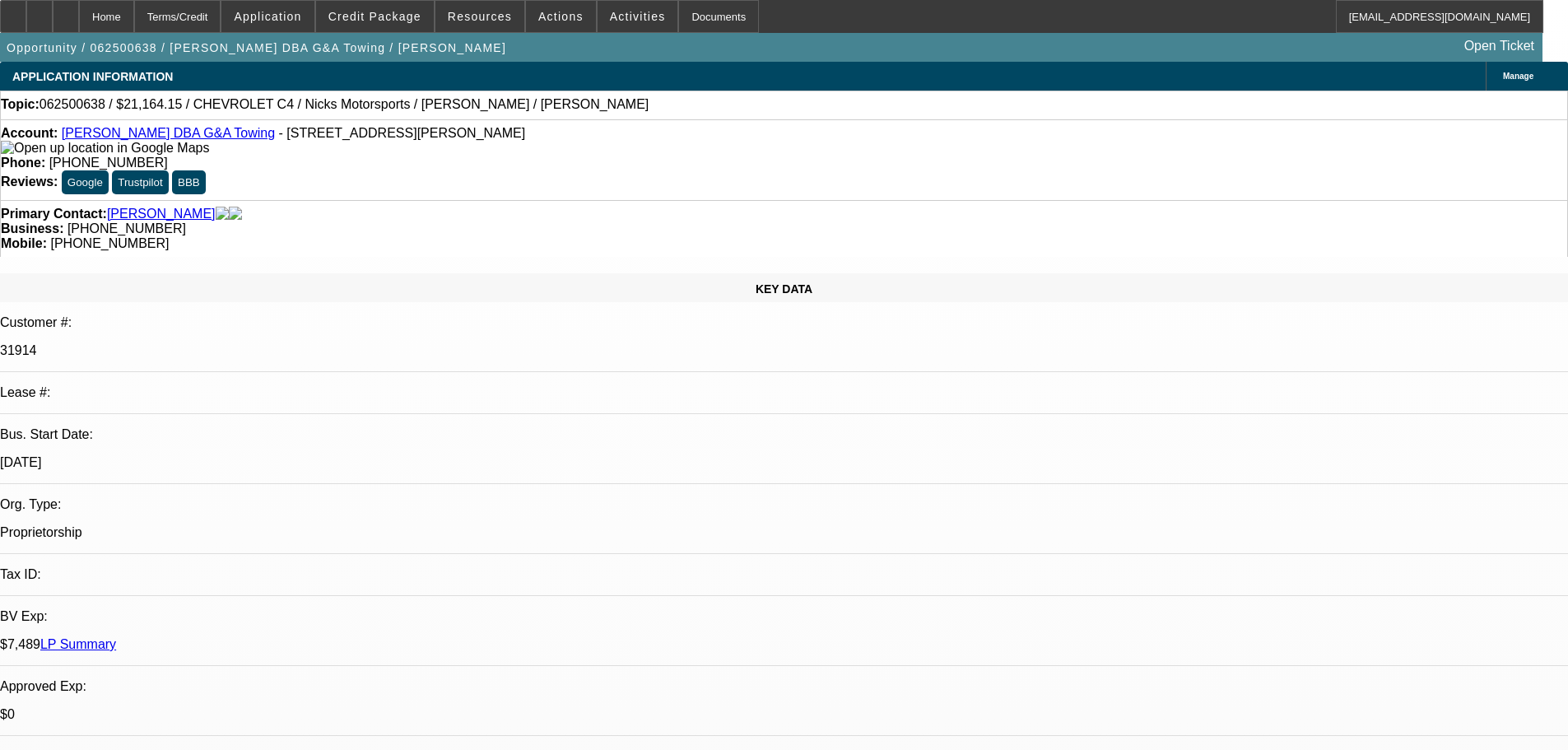
click at [610, 112] on div "Topic: 062500638 / $21,164.15 / CHEVROLET C4 / Nicks Motorsports / [PERSON_NAME…" at bounding box center [784, 105] width 1566 height 15
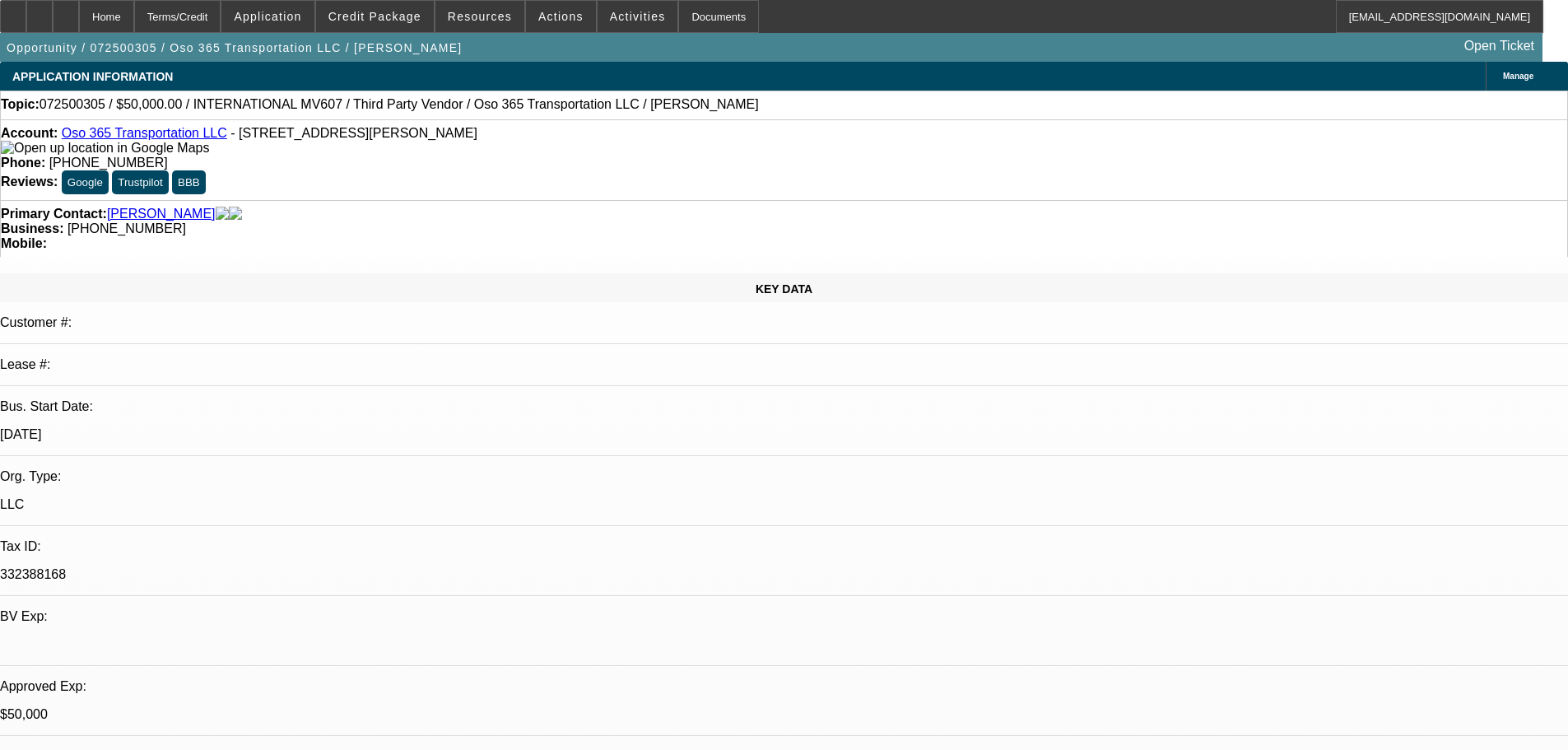
select select "0"
select select "2"
select select "0.1"
select select "4"
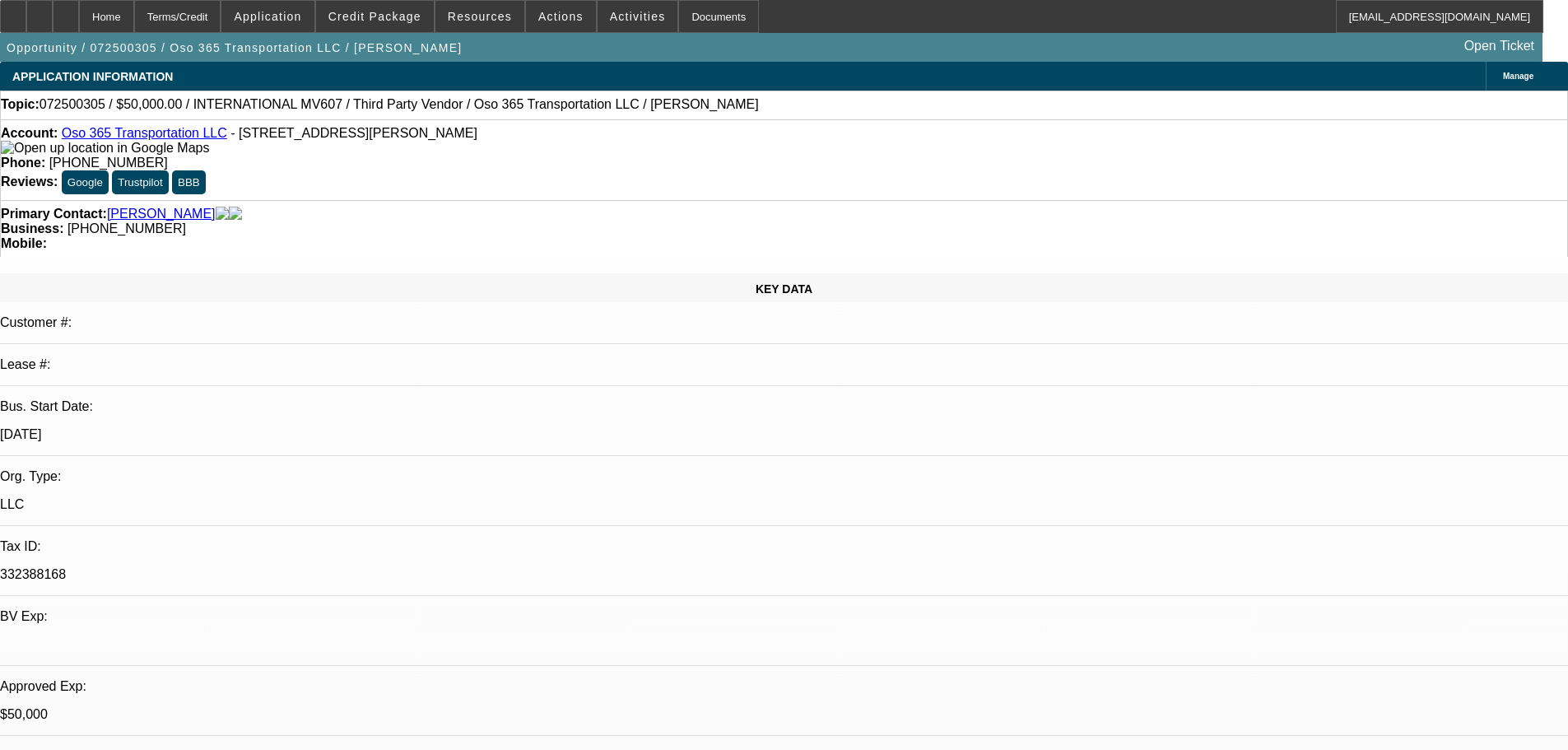
select select "0"
select select "2"
select select "0.1"
select select "4"
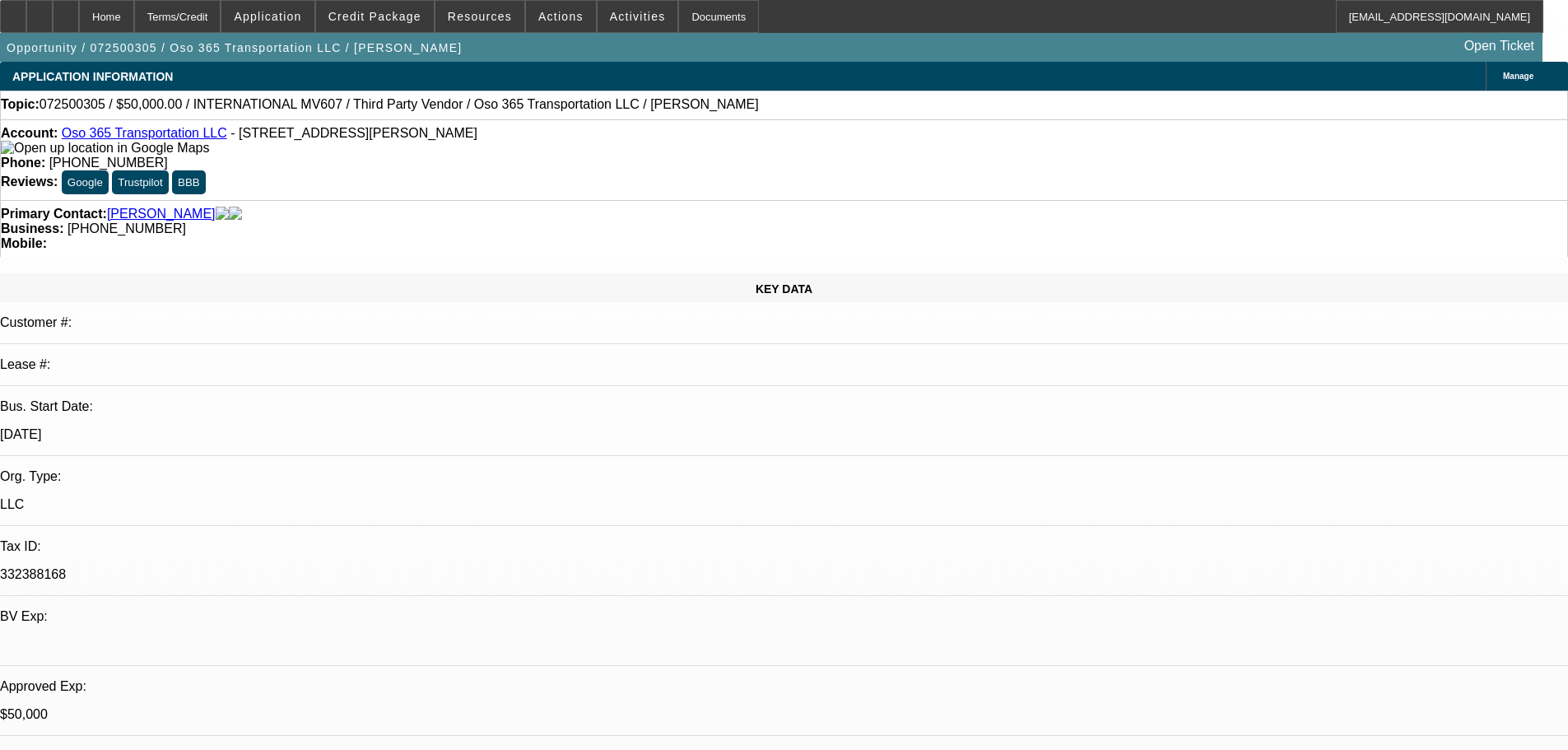
click at [116, 140] on link "Oso 365 Transportation LLC" at bounding box center [144, 132] width 165 height 14
